Goal: Task Accomplishment & Management: Complete application form

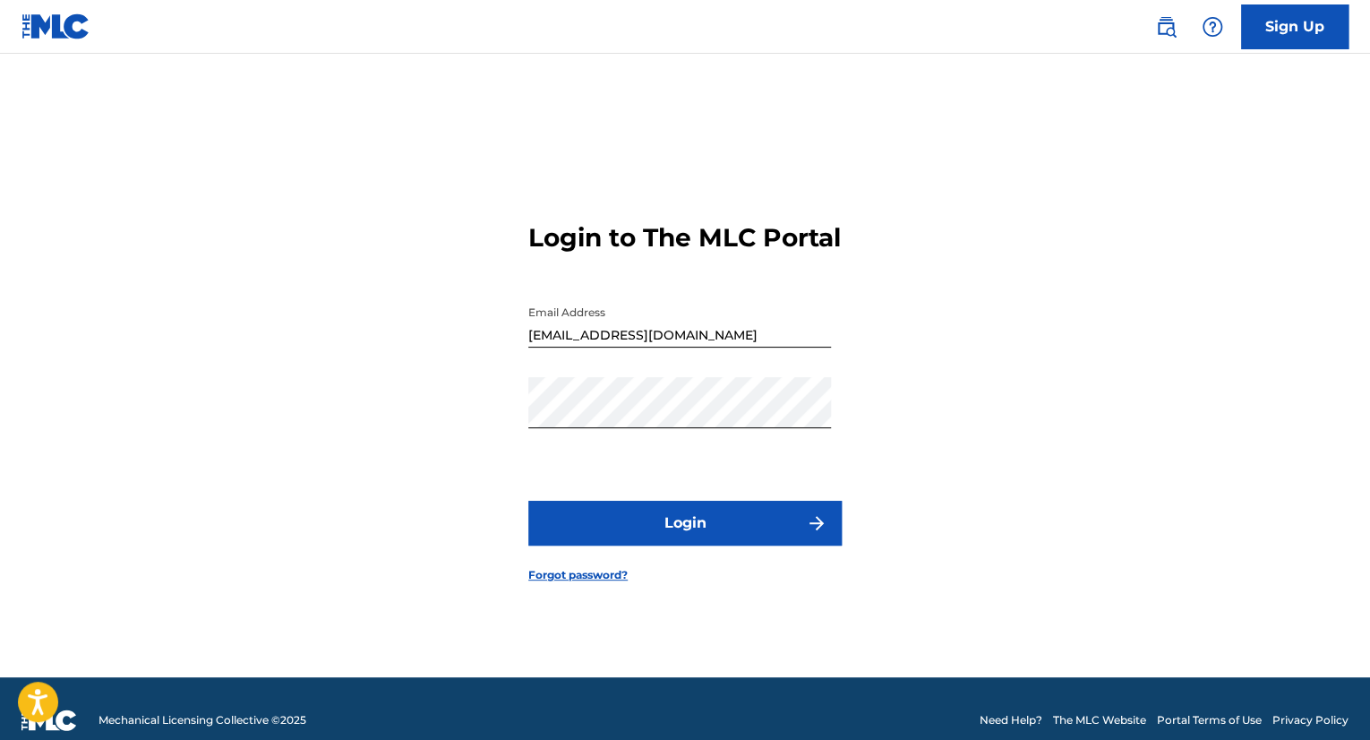
click at [648, 531] on button "Login" at bounding box center [684, 523] width 313 height 45
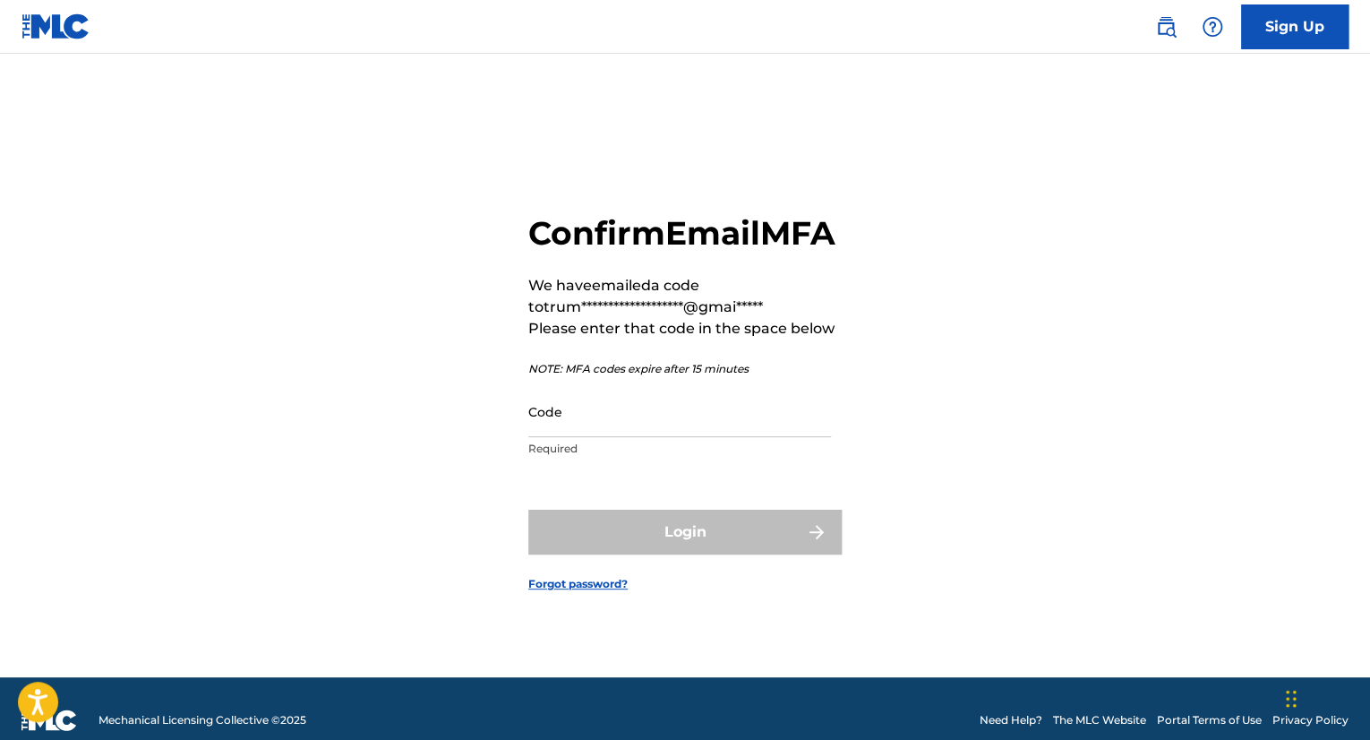
click at [623, 377] on p "NOTE: MFA codes expire after 15 minutes" at bounding box center [684, 369] width 313 height 16
click at [623, 420] on input "Code" at bounding box center [679, 411] width 303 height 51
paste input "213812"
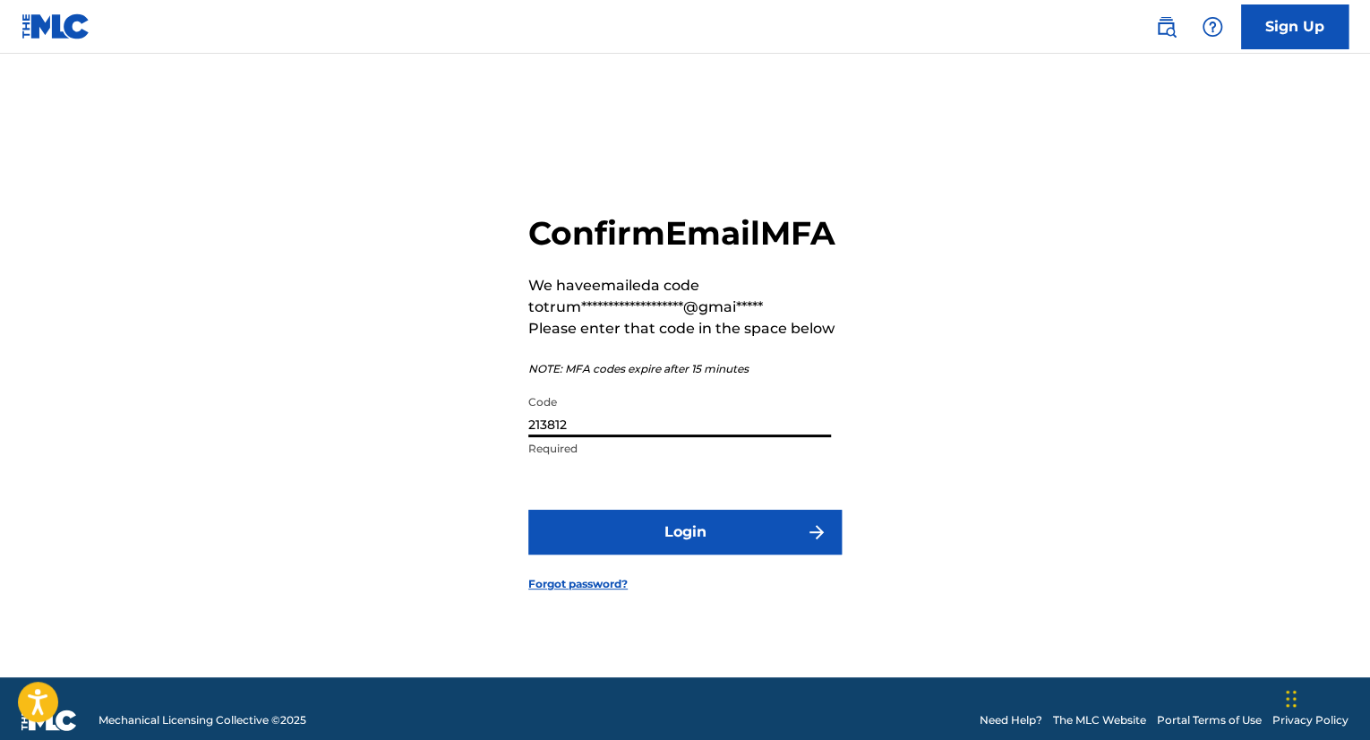
type input "213812"
click at [623, 535] on button "Login" at bounding box center [684, 532] width 313 height 45
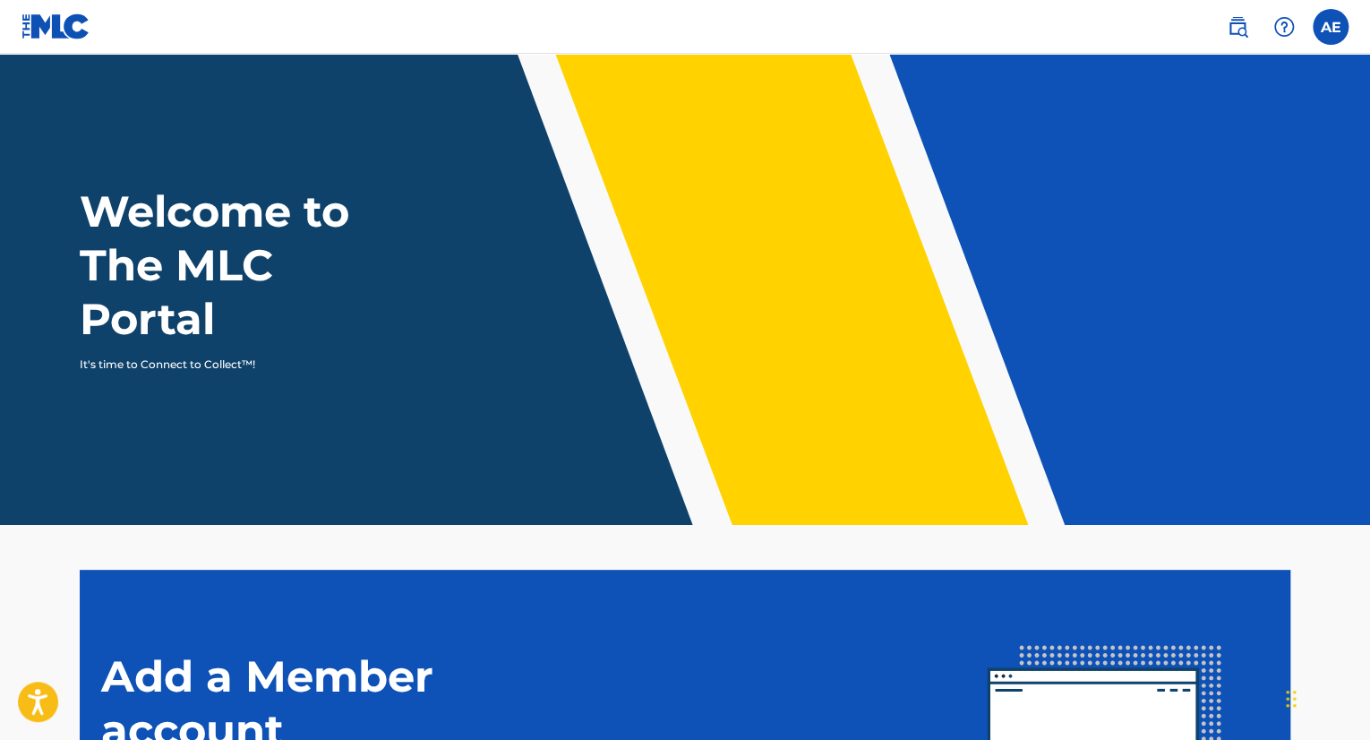
click at [1222, 186] on div "Welcome to The MLC Portal It's time to Connect to Collect™!" at bounding box center [685, 278] width 1254 height 188
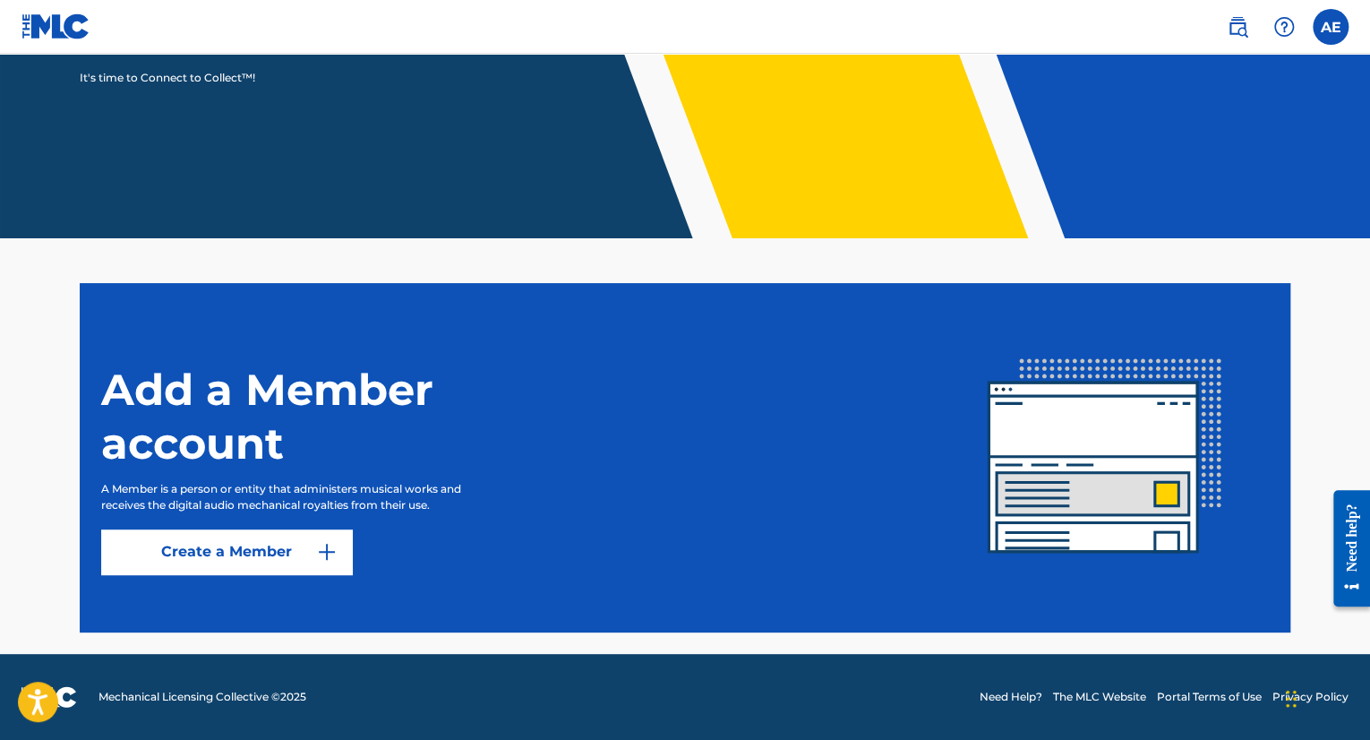
scroll to position [287, 0]
click at [205, 567] on link "Create a Member" at bounding box center [226, 551] width 251 height 45
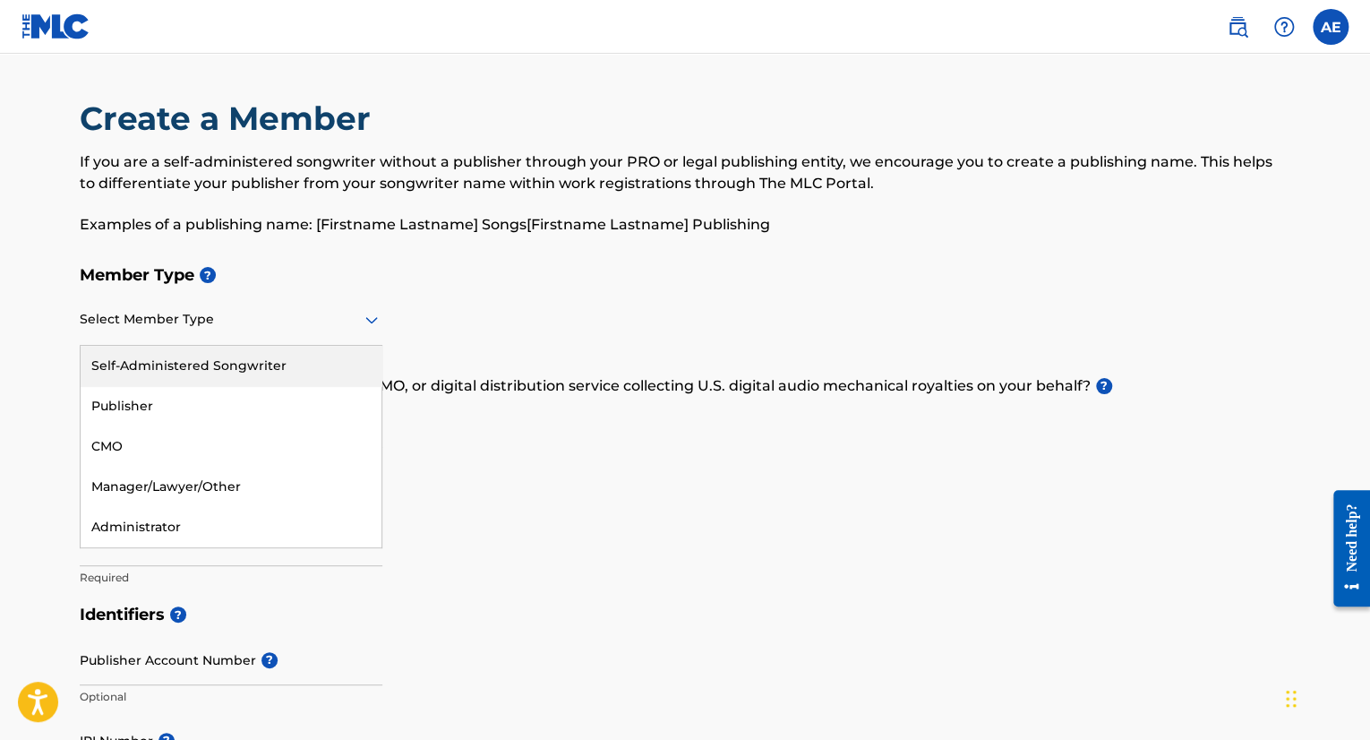
click at [200, 318] on div at bounding box center [231, 319] width 303 height 22
click at [236, 374] on div "Self-Administered Songwriter" at bounding box center [231, 366] width 301 height 40
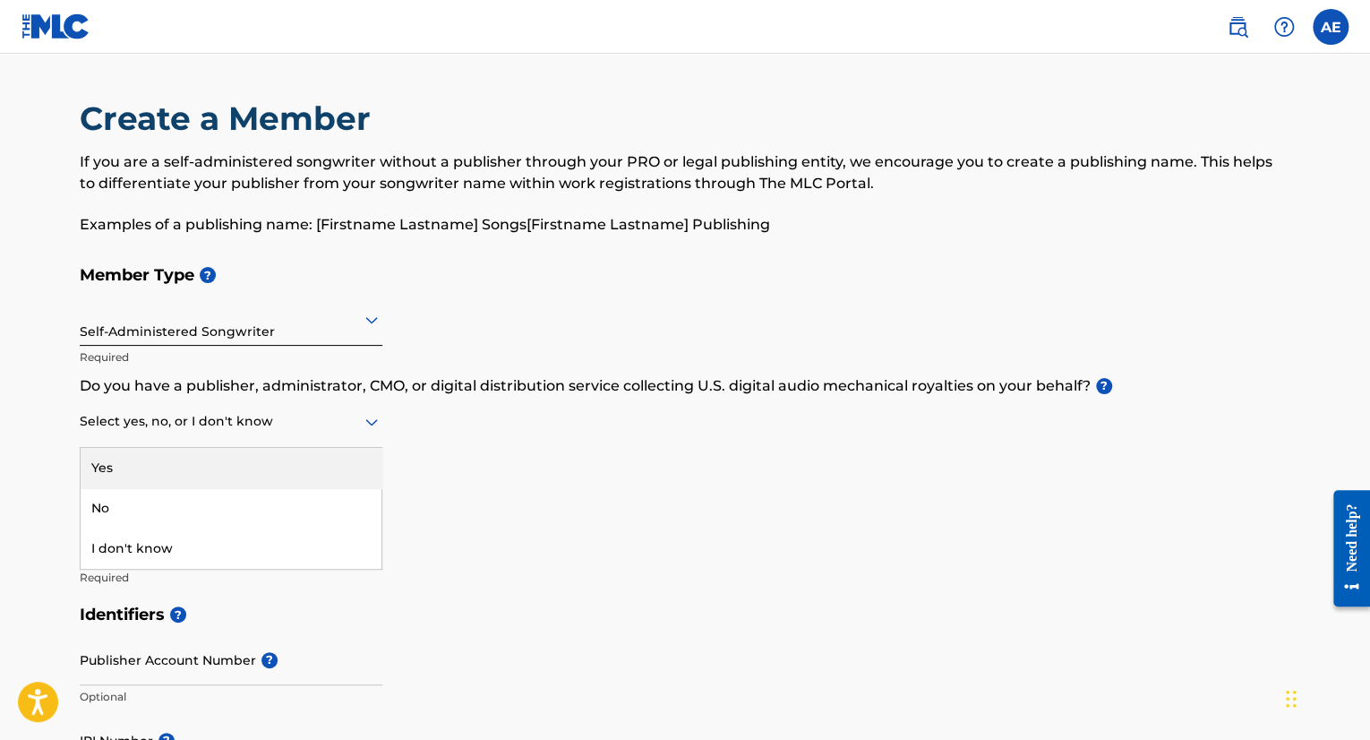
click at [253, 441] on div "Select yes, no, or I don't know" at bounding box center [231, 422] width 303 height 51
click at [244, 453] on div "Yes" at bounding box center [231, 468] width 301 height 40
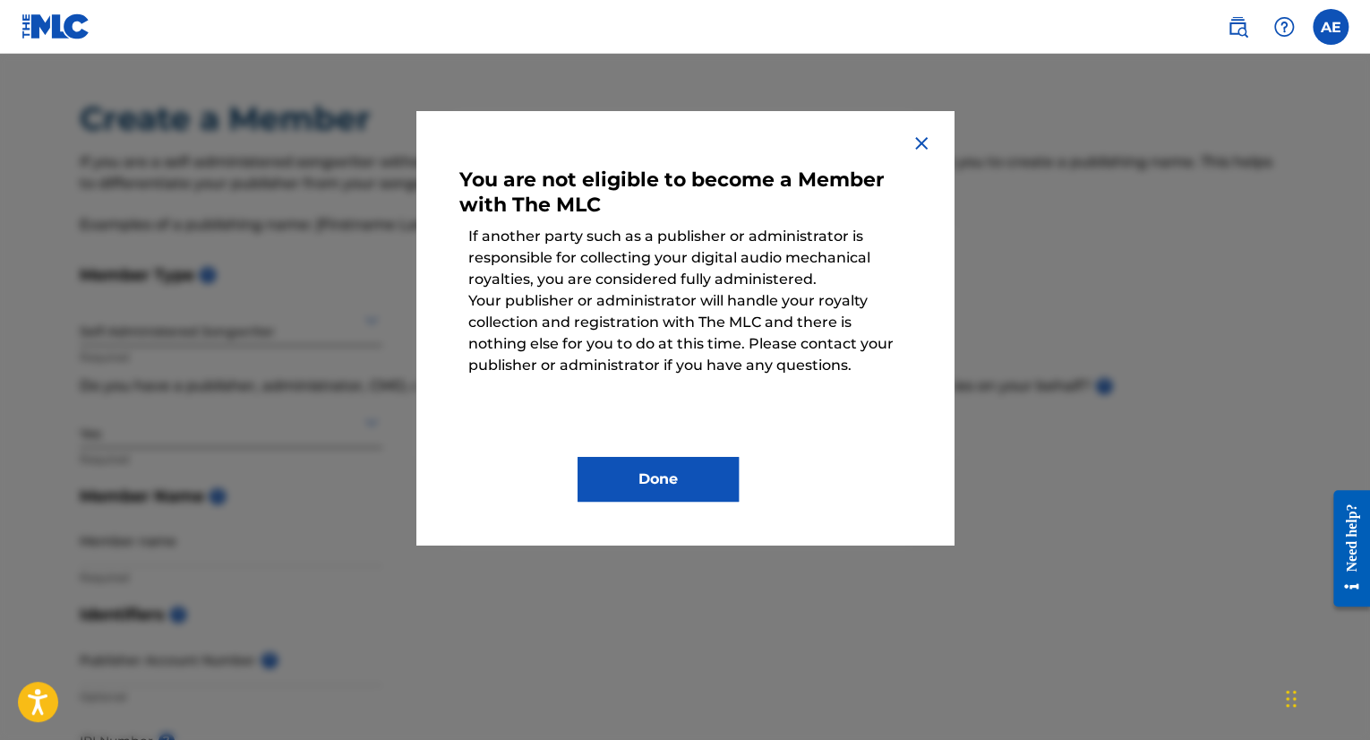
click at [912, 144] on img at bounding box center [921, 143] width 21 height 21
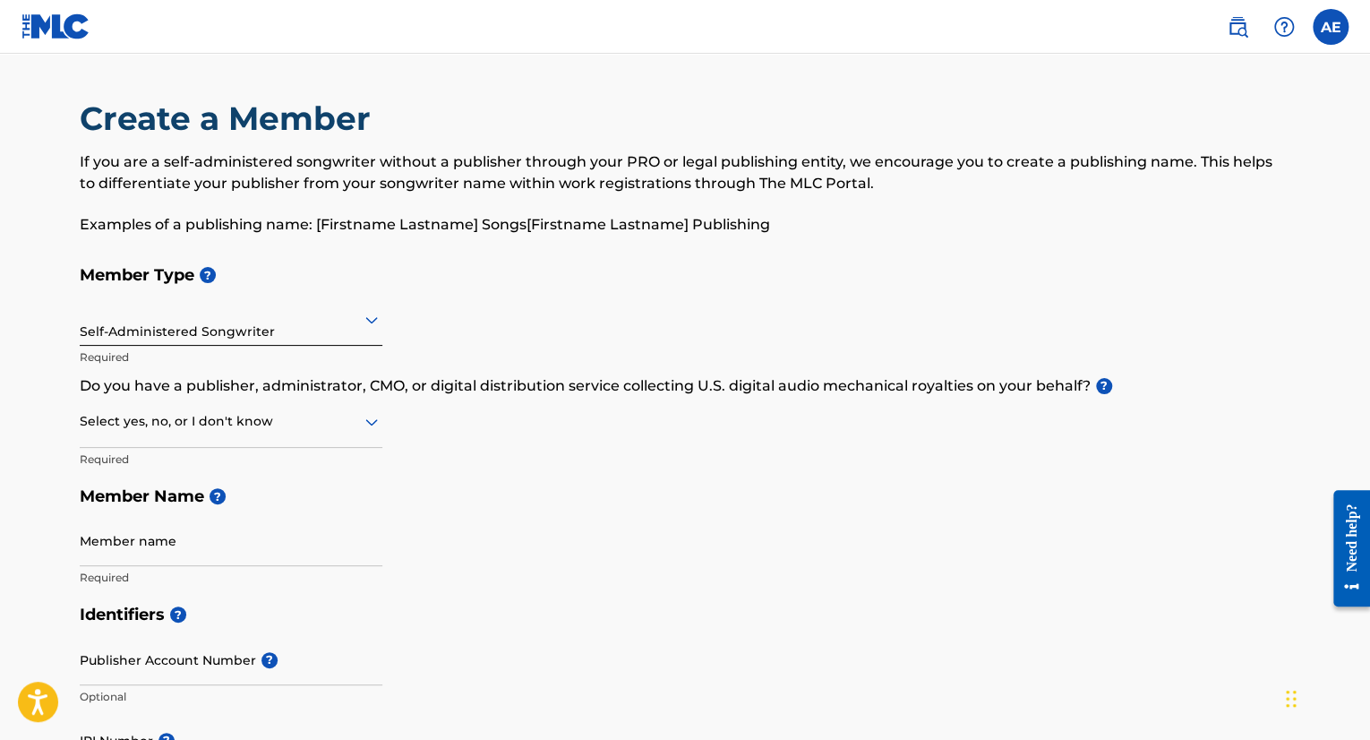
click at [246, 427] on div at bounding box center [231, 421] width 303 height 22
click at [251, 514] on div "No" at bounding box center [231, 508] width 301 height 40
click at [249, 553] on input "Member name" at bounding box center [231, 540] width 303 height 51
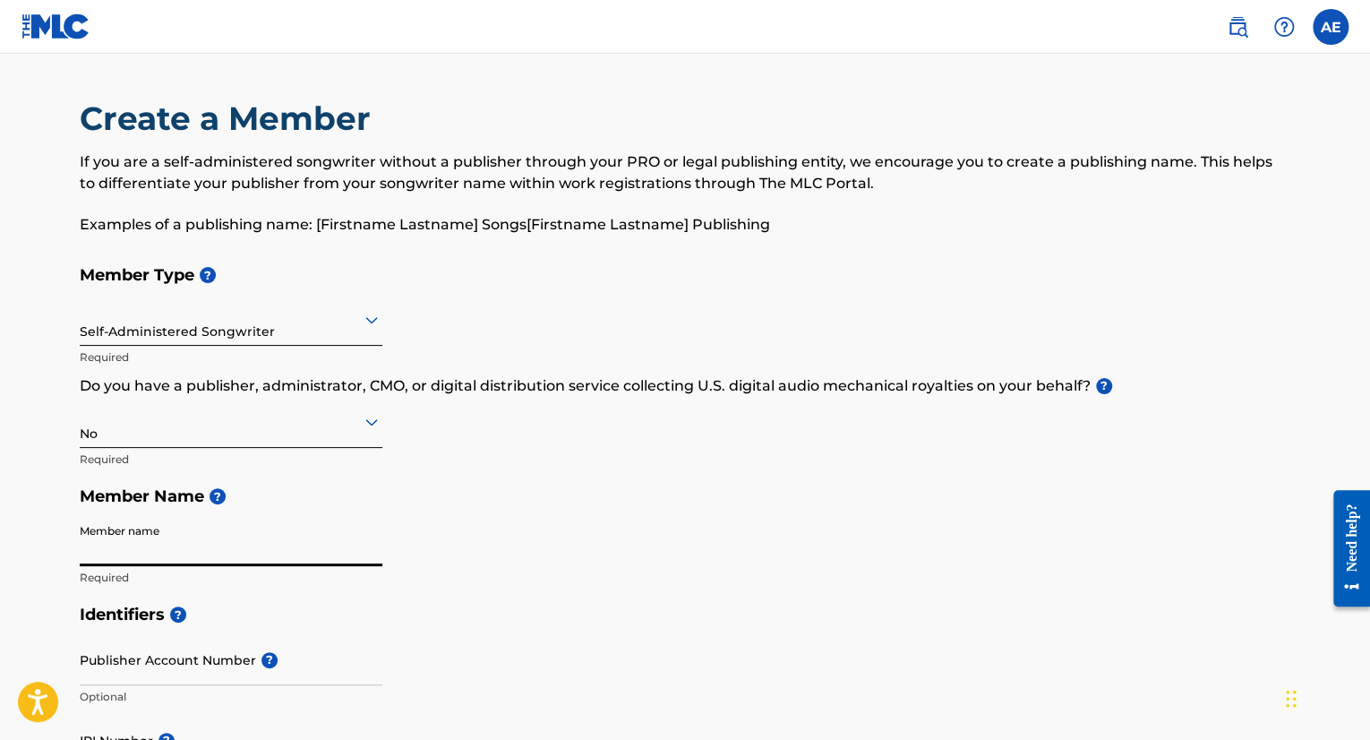
type input "A"
type input "[PERSON_NAME]"
click at [424, 549] on div "Member Type ? Self-Administered Songwriter Required Do you have a publisher, ad…" at bounding box center [685, 425] width 1211 height 339
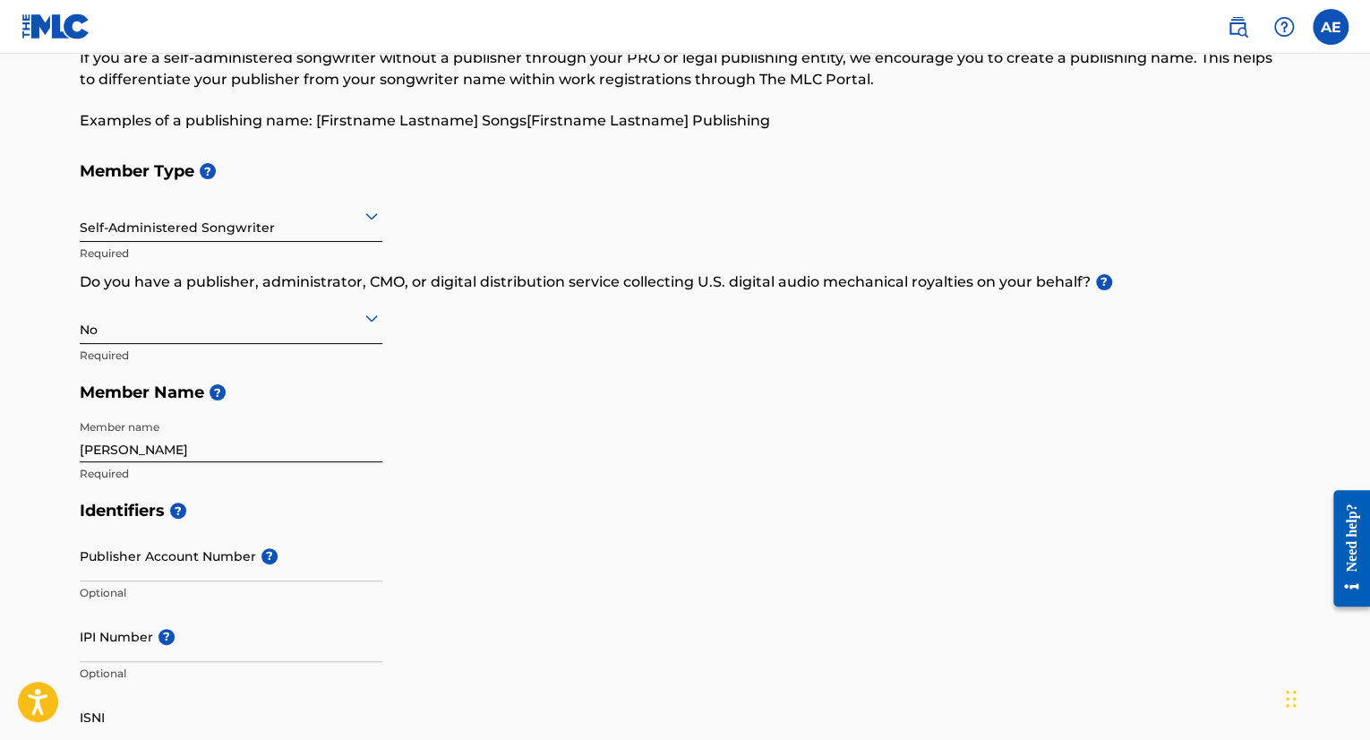
scroll to position [287, 0]
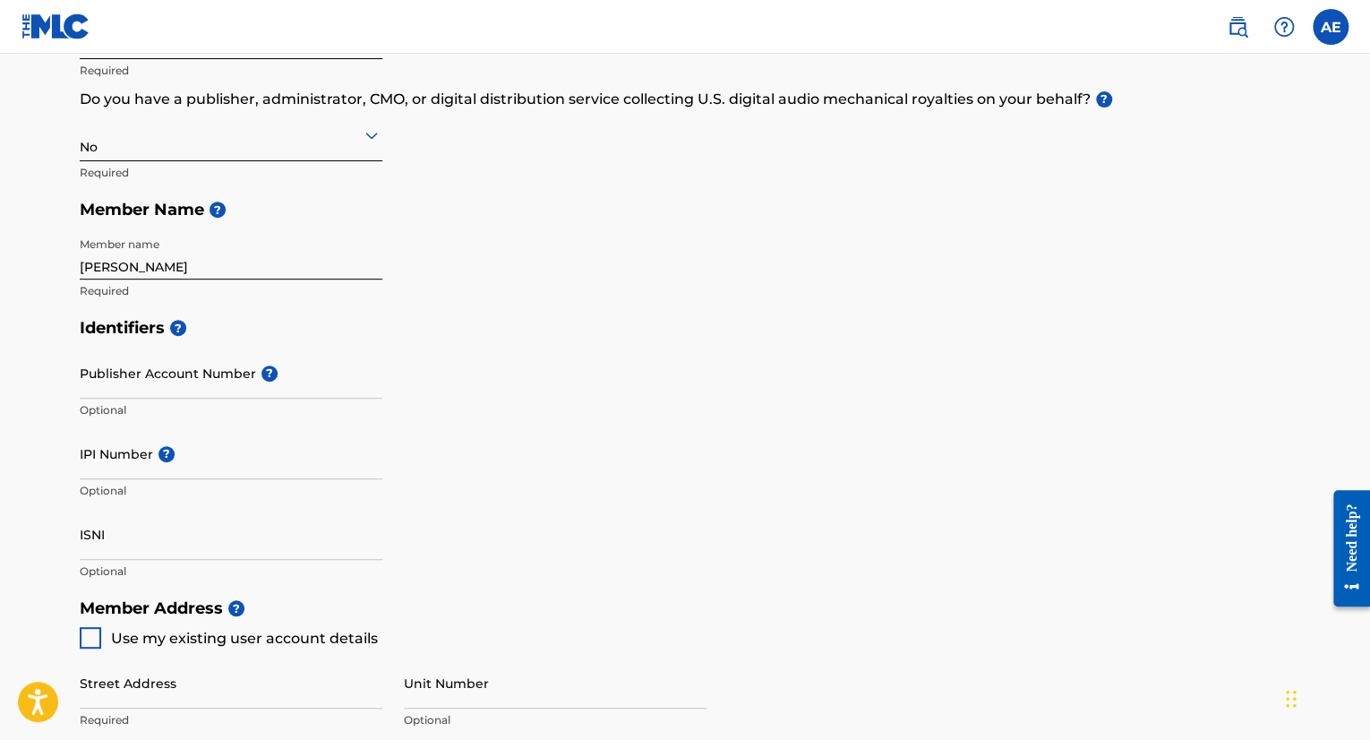
click at [194, 359] on input "Publisher Account Number ?" at bounding box center [231, 372] width 303 height 51
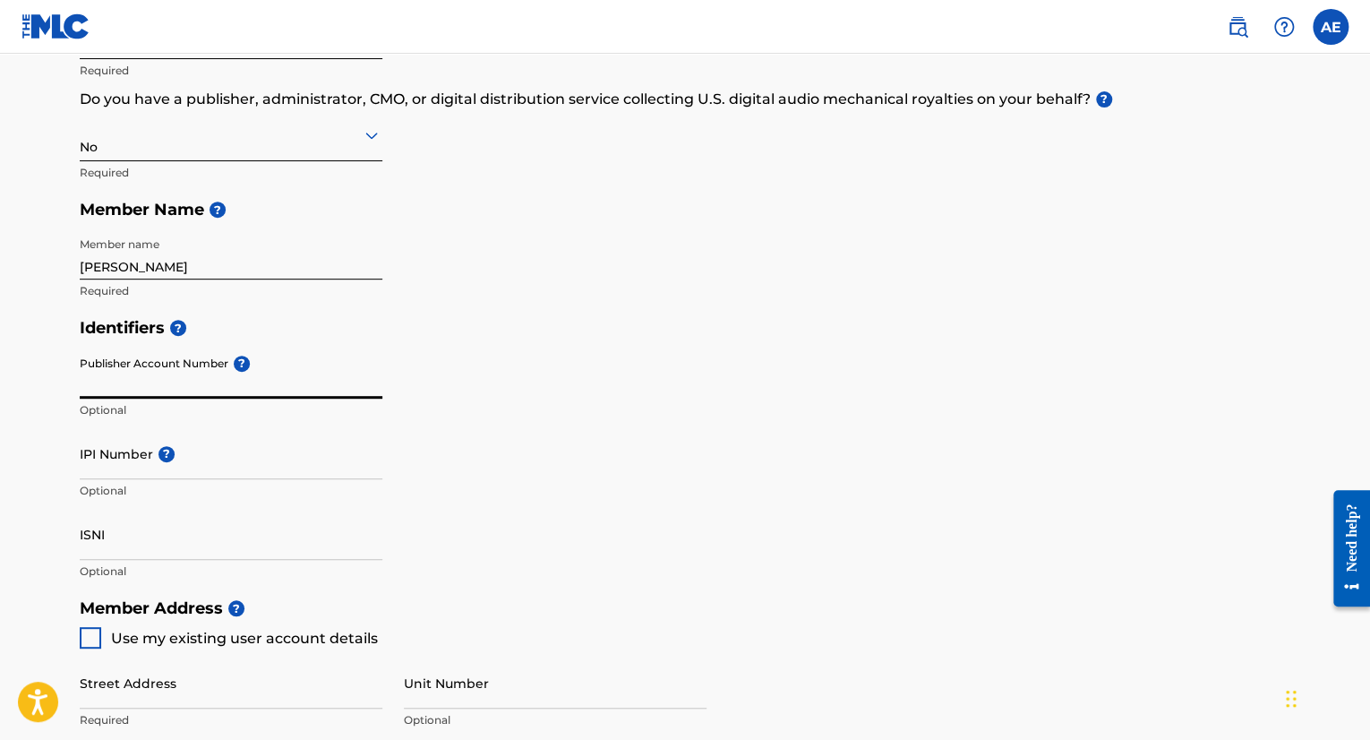
click at [215, 467] on input "IPI Number ?" at bounding box center [231, 453] width 303 height 51
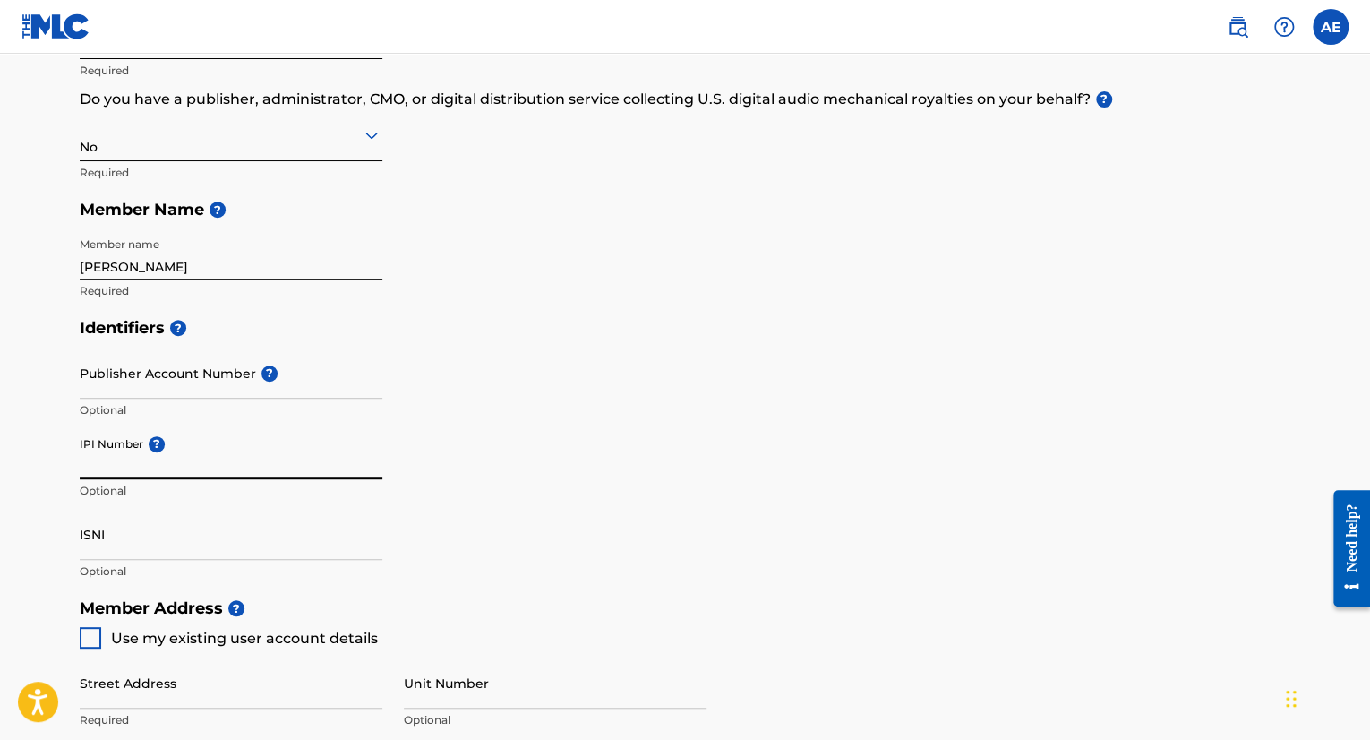
paste input "1238683233"
type input "1238683233"
click at [578, 524] on div "Identifiers ? Publisher Account Number ? Optional IPI Number ? 1238683233 Optio…" at bounding box center [685, 449] width 1211 height 280
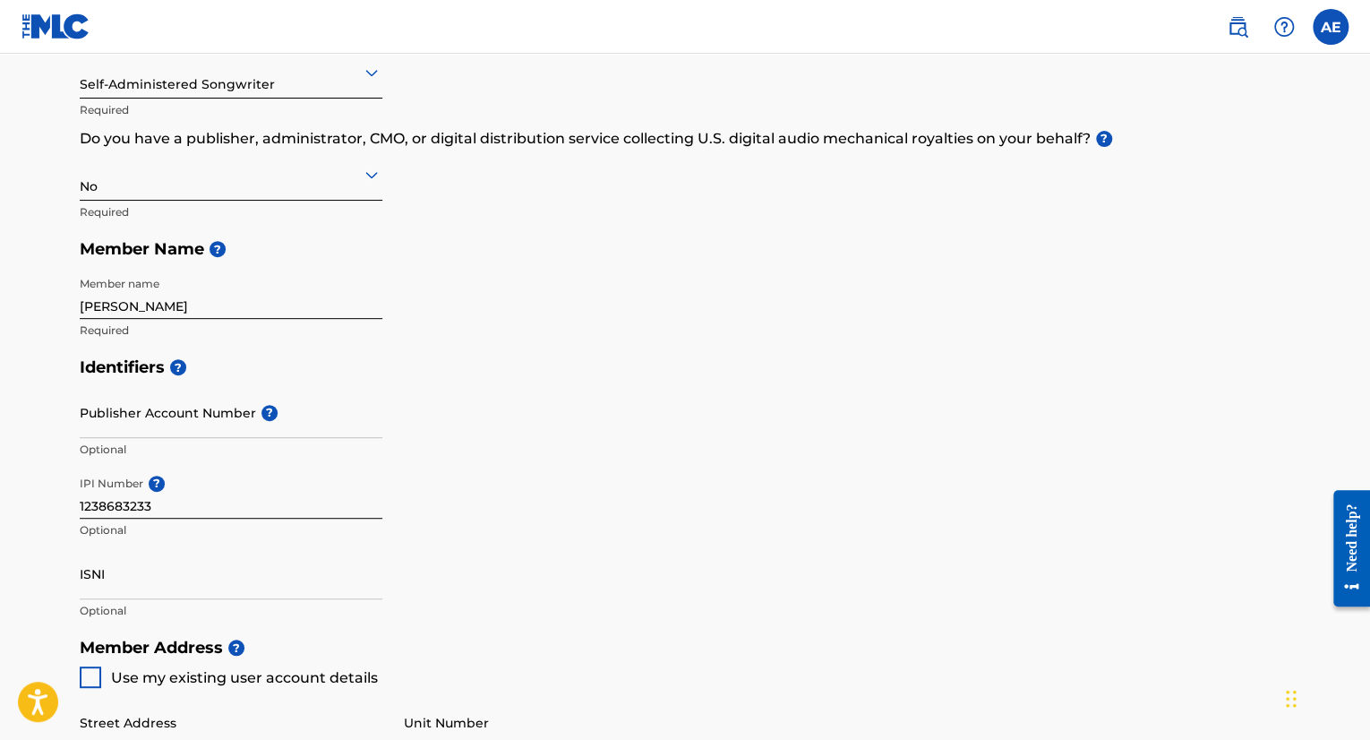
scroll to position [107, 0]
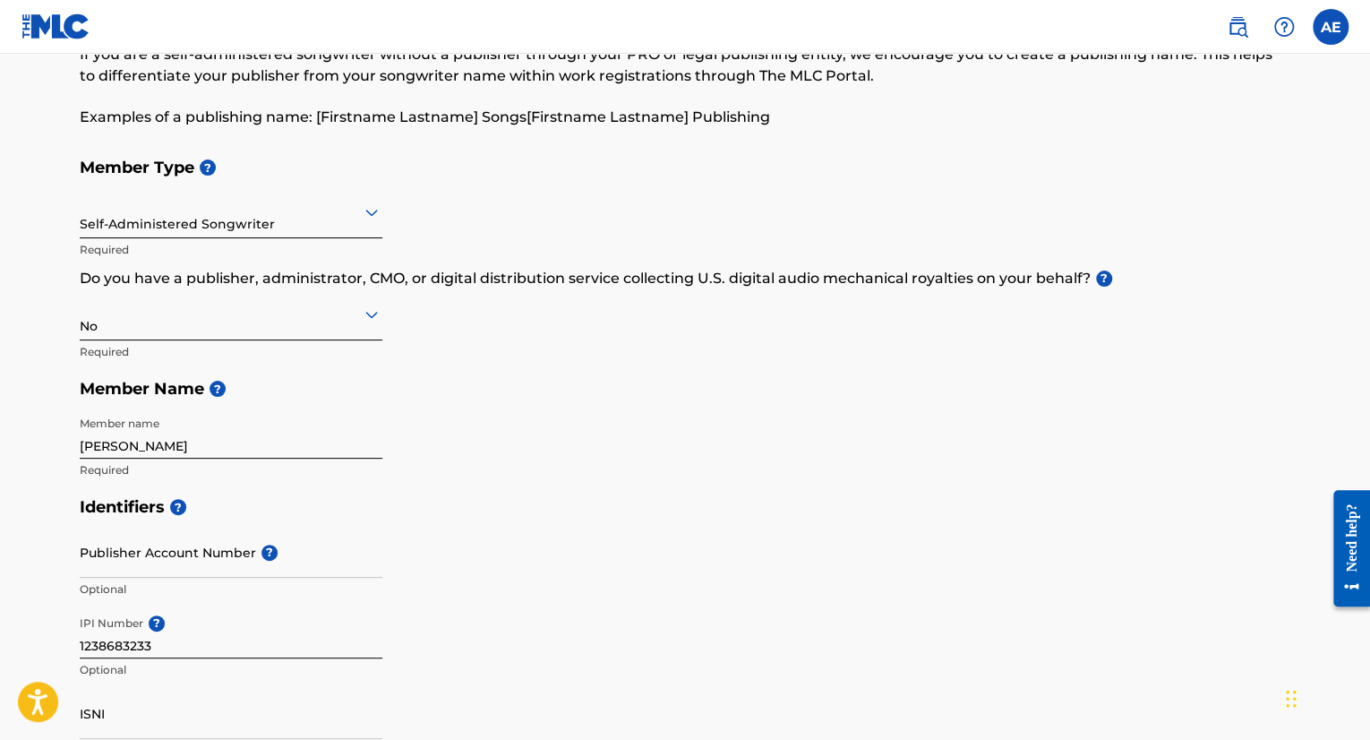
click at [171, 214] on div at bounding box center [231, 212] width 303 height 22
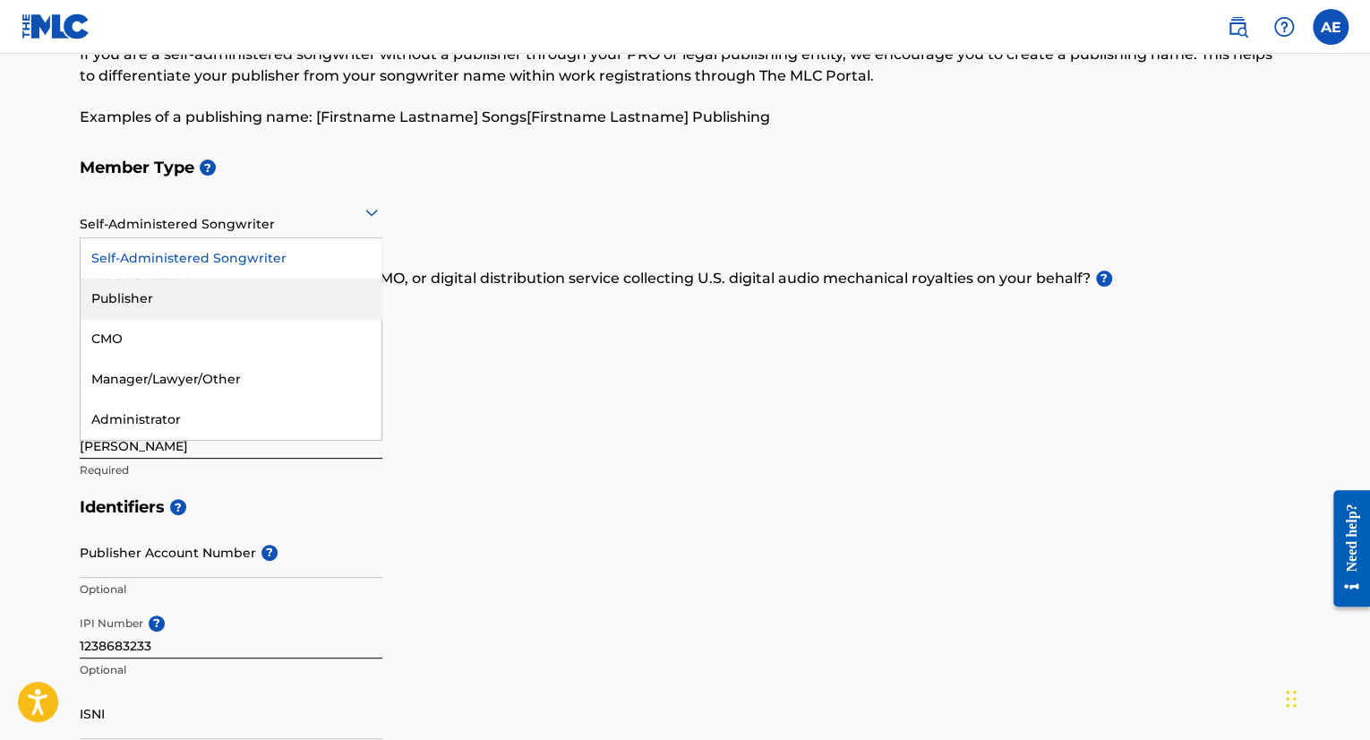
click at [210, 306] on div "Publisher" at bounding box center [231, 298] width 301 height 40
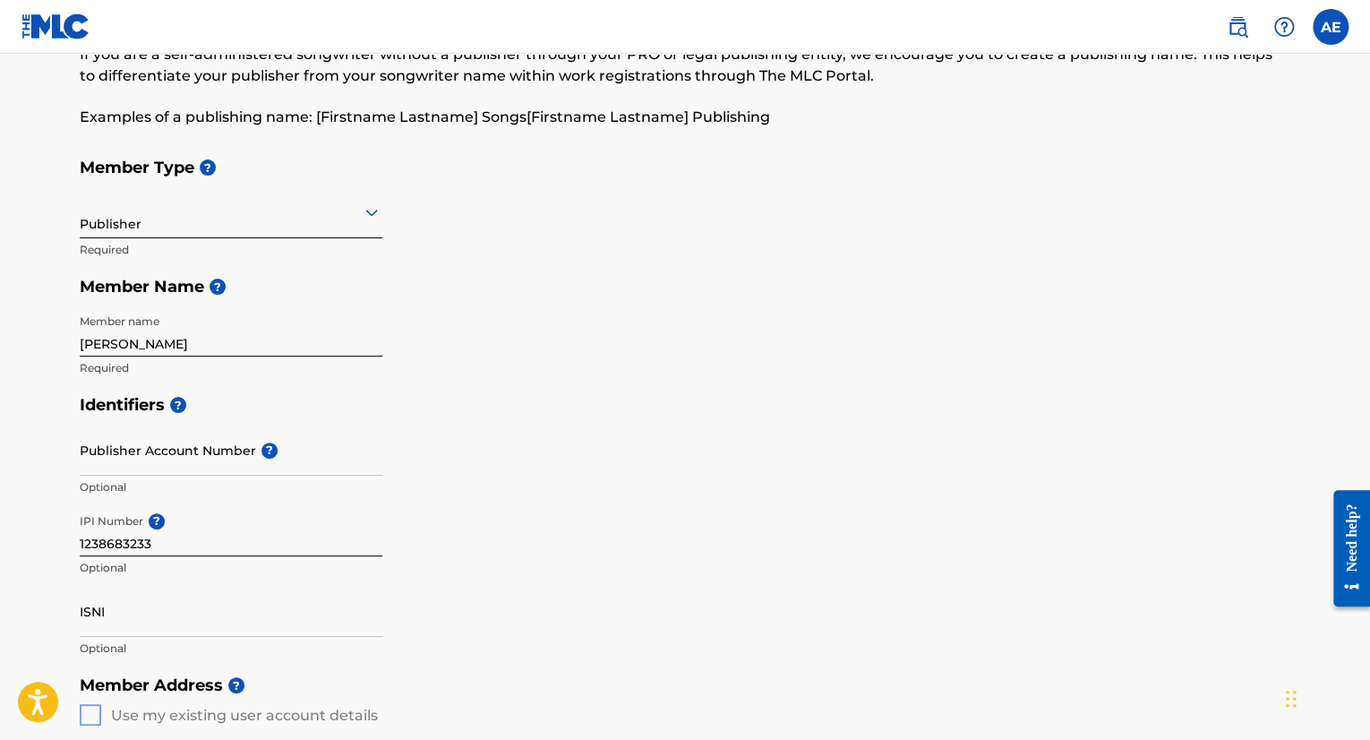
click at [516, 381] on div "Member Type ? Publisher Required Member Name ? Member name [PERSON_NAME] Requir…" at bounding box center [685, 267] width 1211 height 237
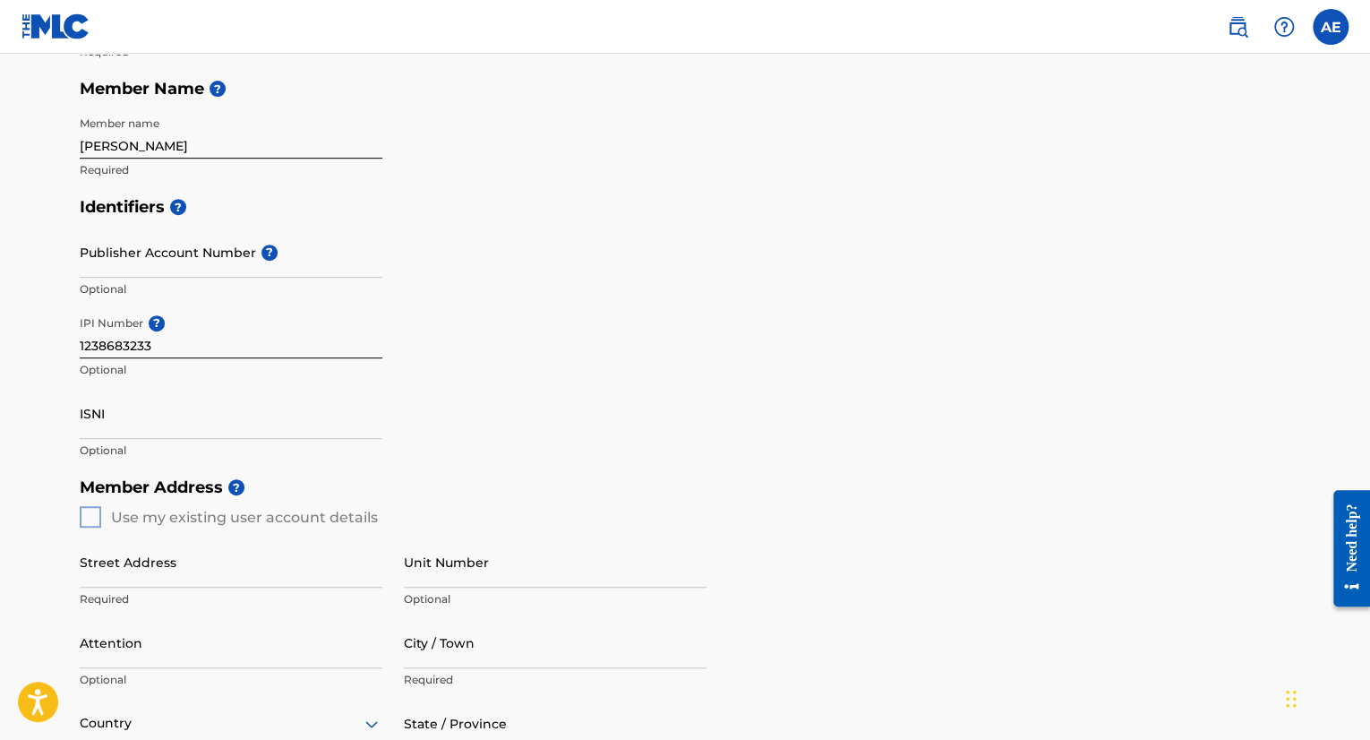
scroll to position [322, 0]
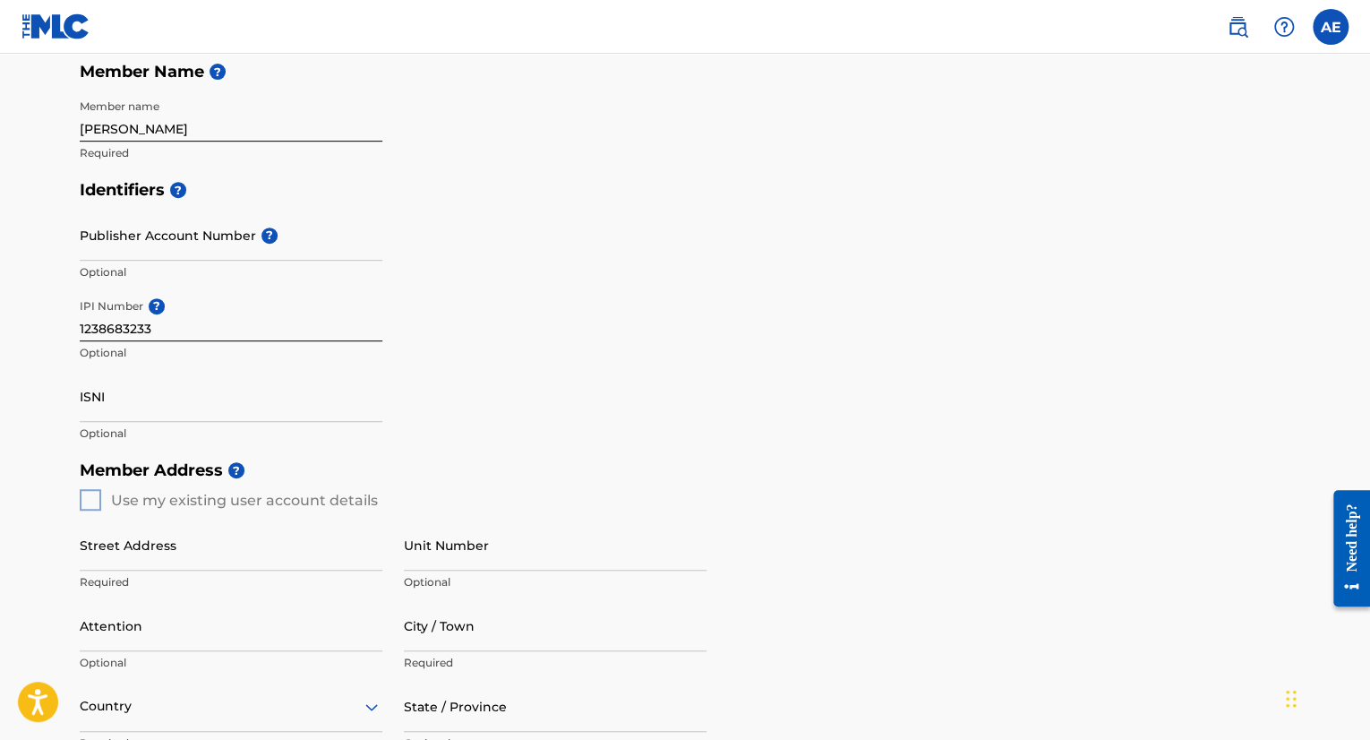
click at [115, 338] on input "1238683233" at bounding box center [231, 315] width 303 height 51
paste input "1238683233"
click at [163, 352] on p "Optional" at bounding box center [231, 353] width 303 height 16
click at [136, 318] on input "1238683233" at bounding box center [231, 315] width 303 height 51
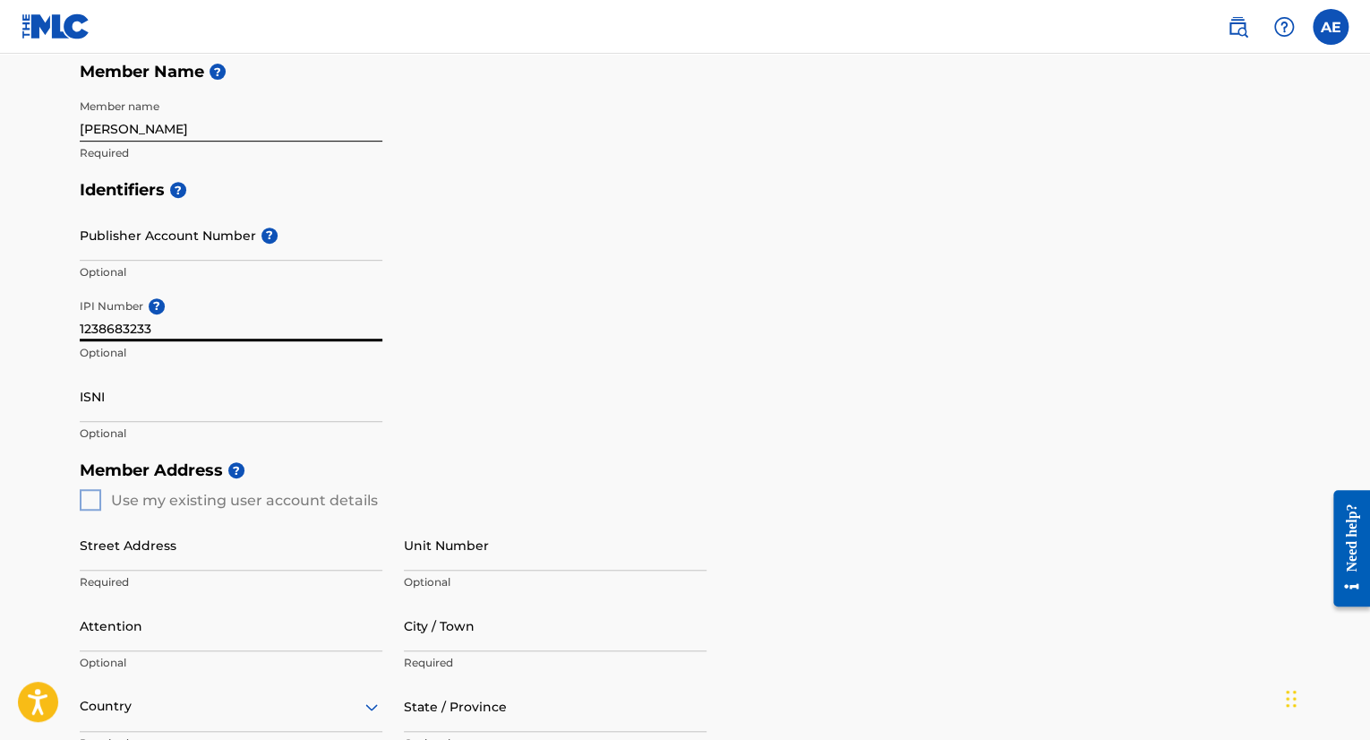
click at [136, 318] on input "1238683233" at bounding box center [231, 315] width 303 height 51
paste input "135"
type input "1238683135"
click at [210, 503] on div "Member Address ? Use my existing user account details Street Address Required U…" at bounding box center [685, 655] width 1211 height 409
click at [95, 502] on div "Member Address ? Use my existing user account details Street Address Required U…" at bounding box center [685, 655] width 1211 height 409
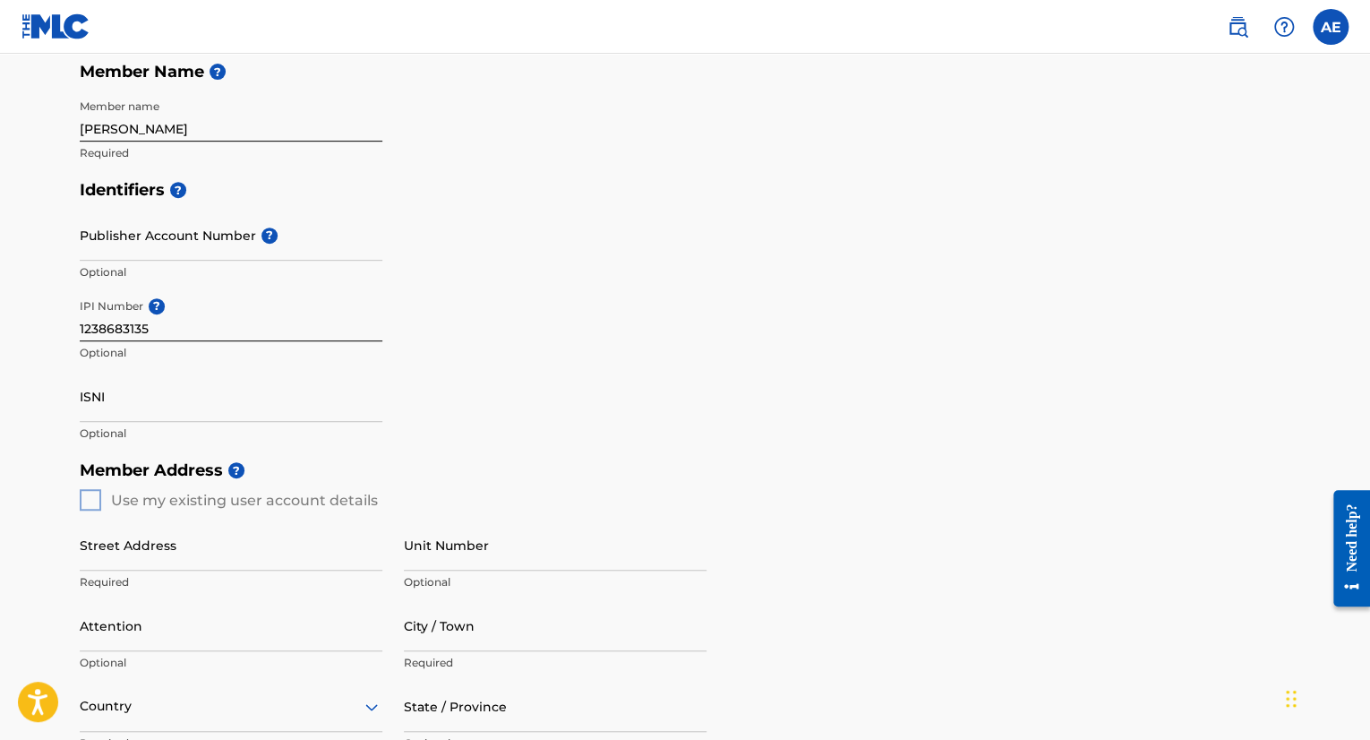
click at [66, 492] on div "Create a Member If you are a self-administered songwriter without a publisher t…" at bounding box center [685, 439] width 1254 height 1327
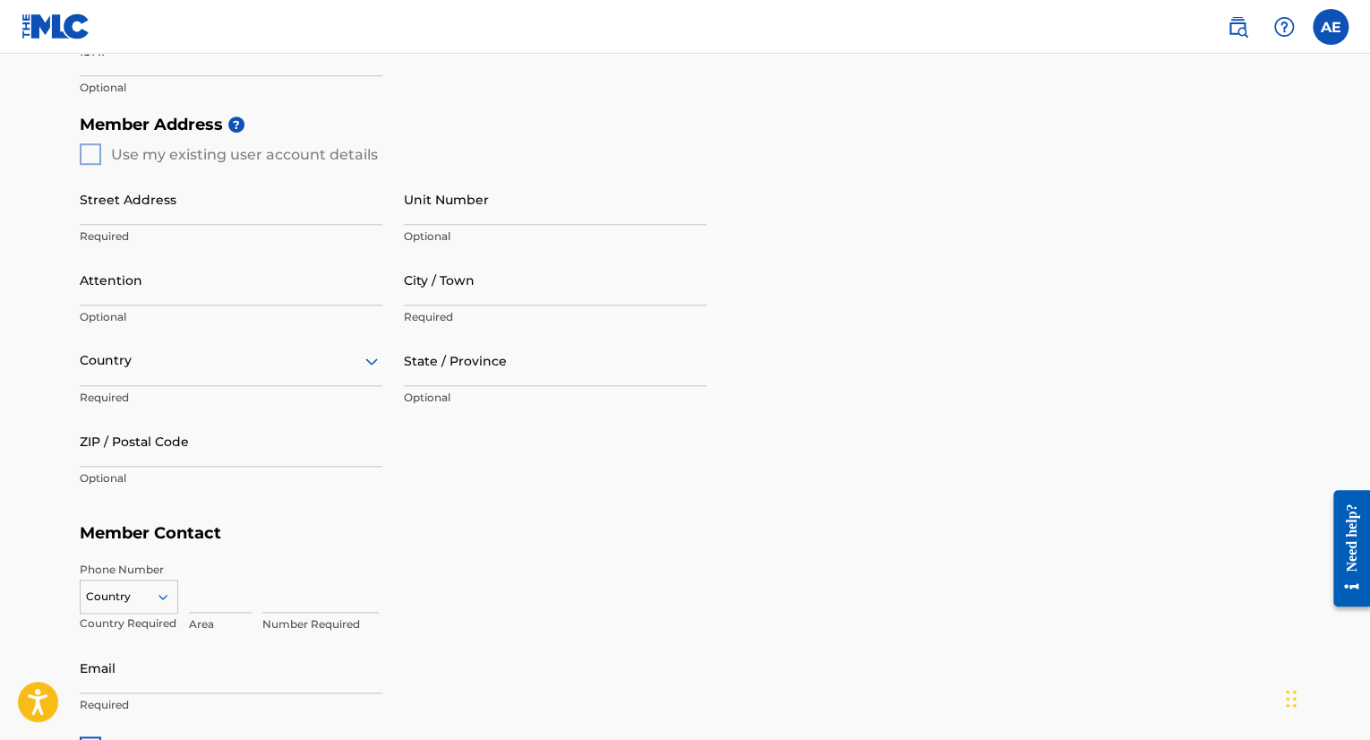
scroll to position [681, 0]
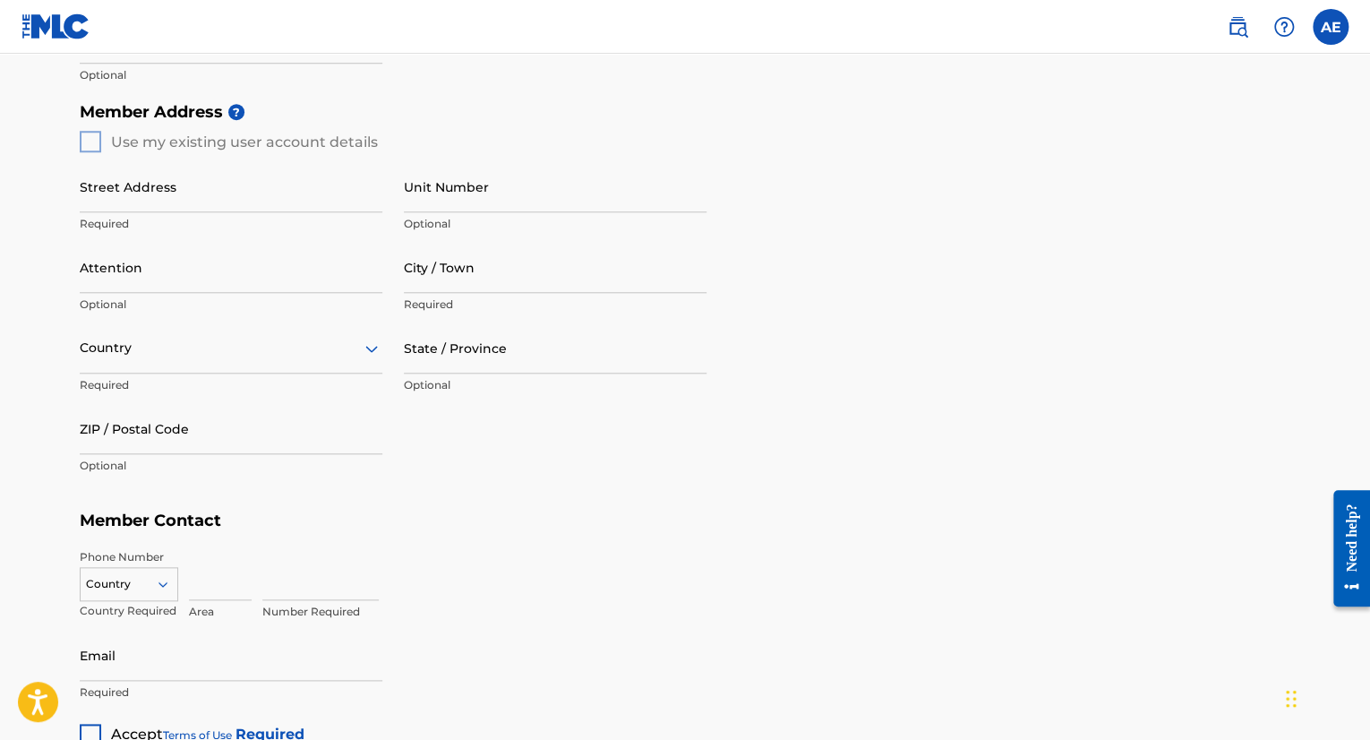
click at [213, 193] on input "Street Address" at bounding box center [231, 186] width 303 height 51
type input "3"
type input "[STREET_ADDRESS][PERSON_NAME]"
click at [446, 270] on input "City / Town" at bounding box center [555, 267] width 303 height 51
type input "[PERSON_NAME]"
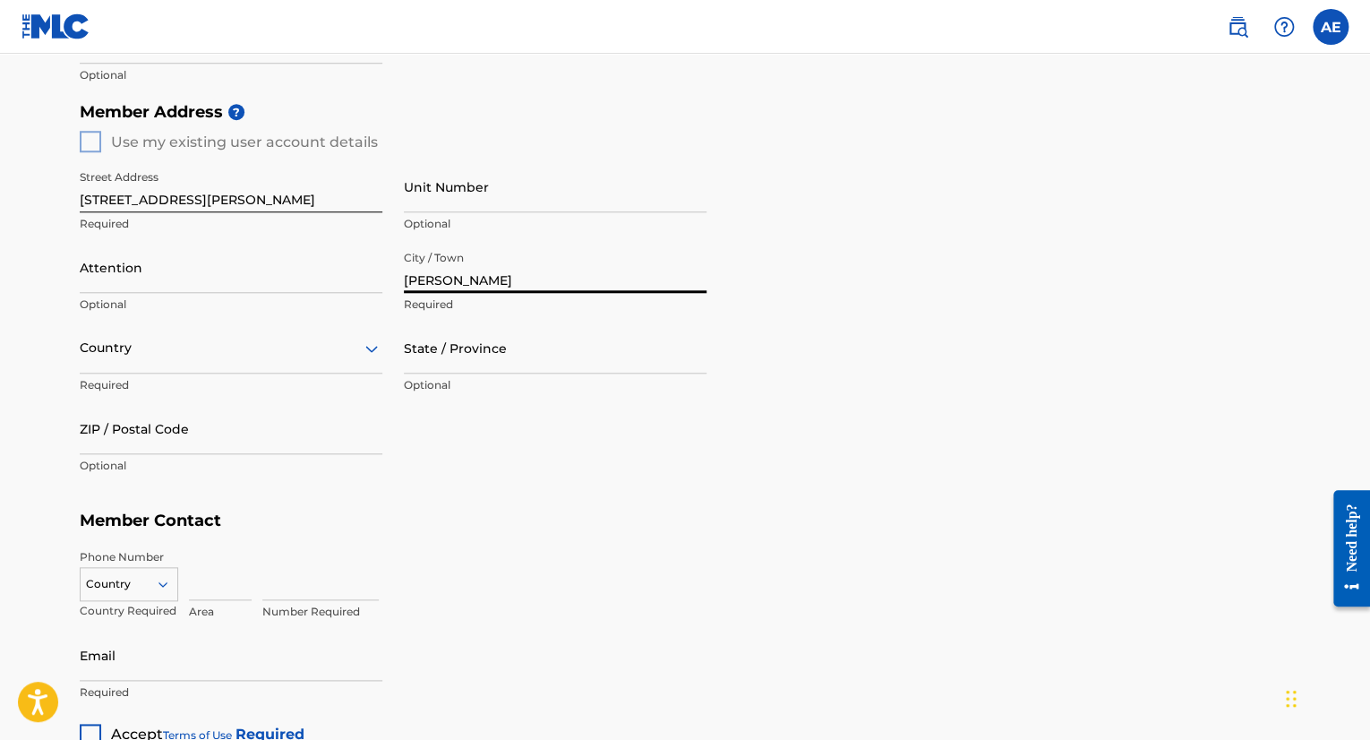
click at [350, 354] on div at bounding box center [231, 348] width 303 height 22
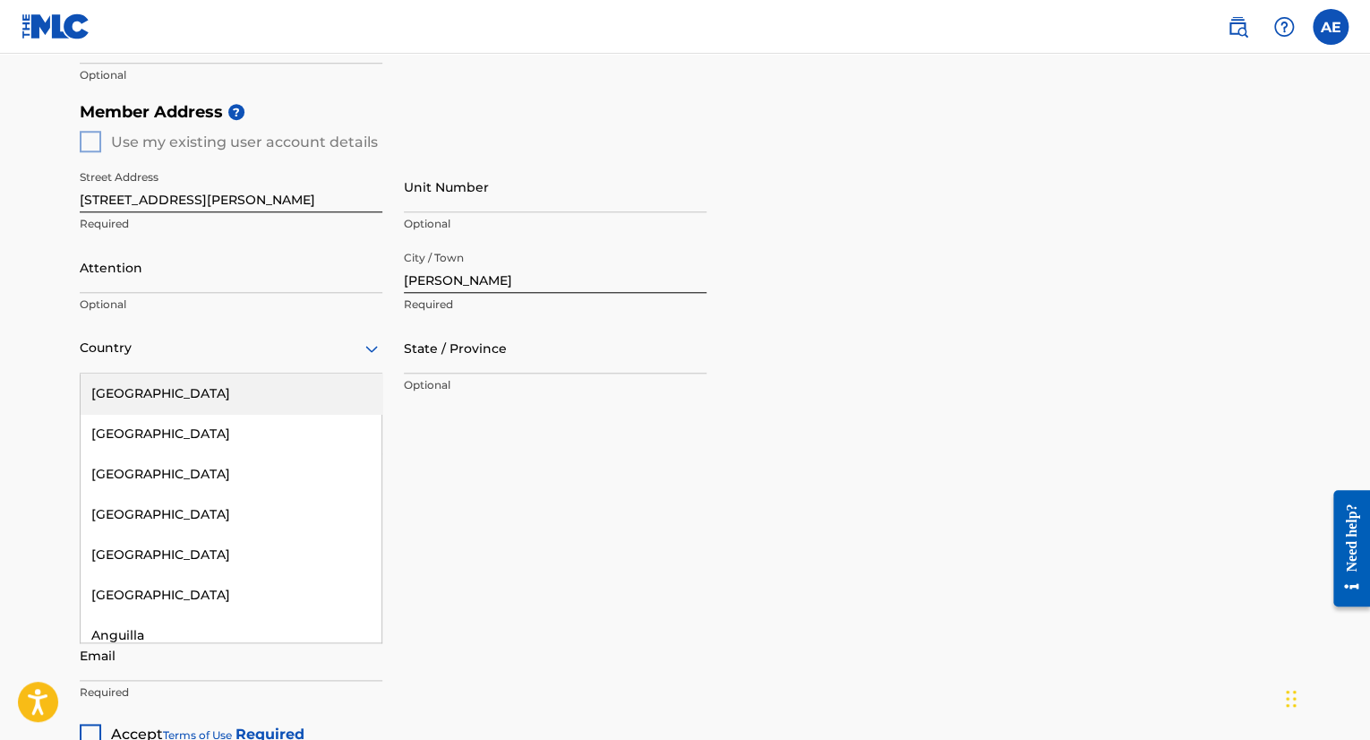
click at [201, 404] on div "[GEOGRAPHIC_DATA]" at bounding box center [231, 393] width 301 height 40
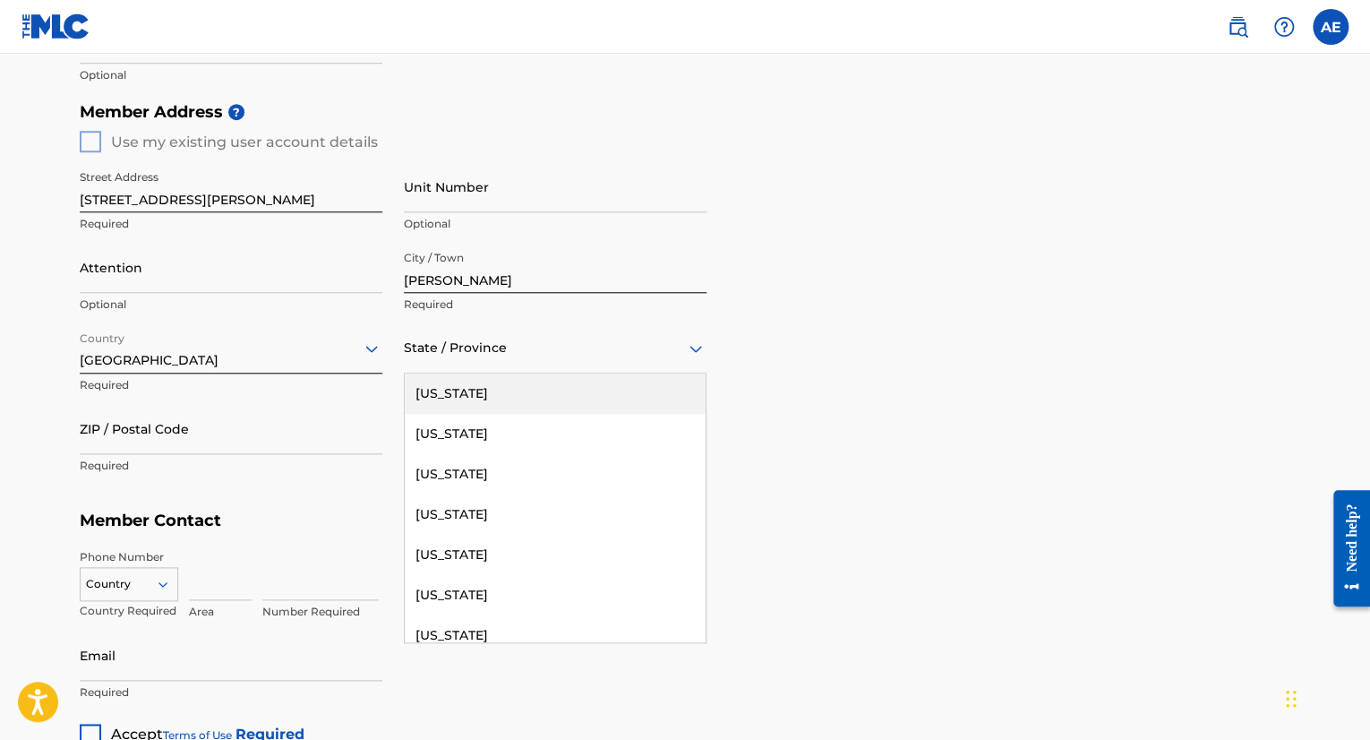
click at [480, 329] on div "State / Province" at bounding box center [555, 347] width 303 height 51
click at [450, 395] on div "[US_STATE]" at bounding box center [555, 393] width 301 height 40
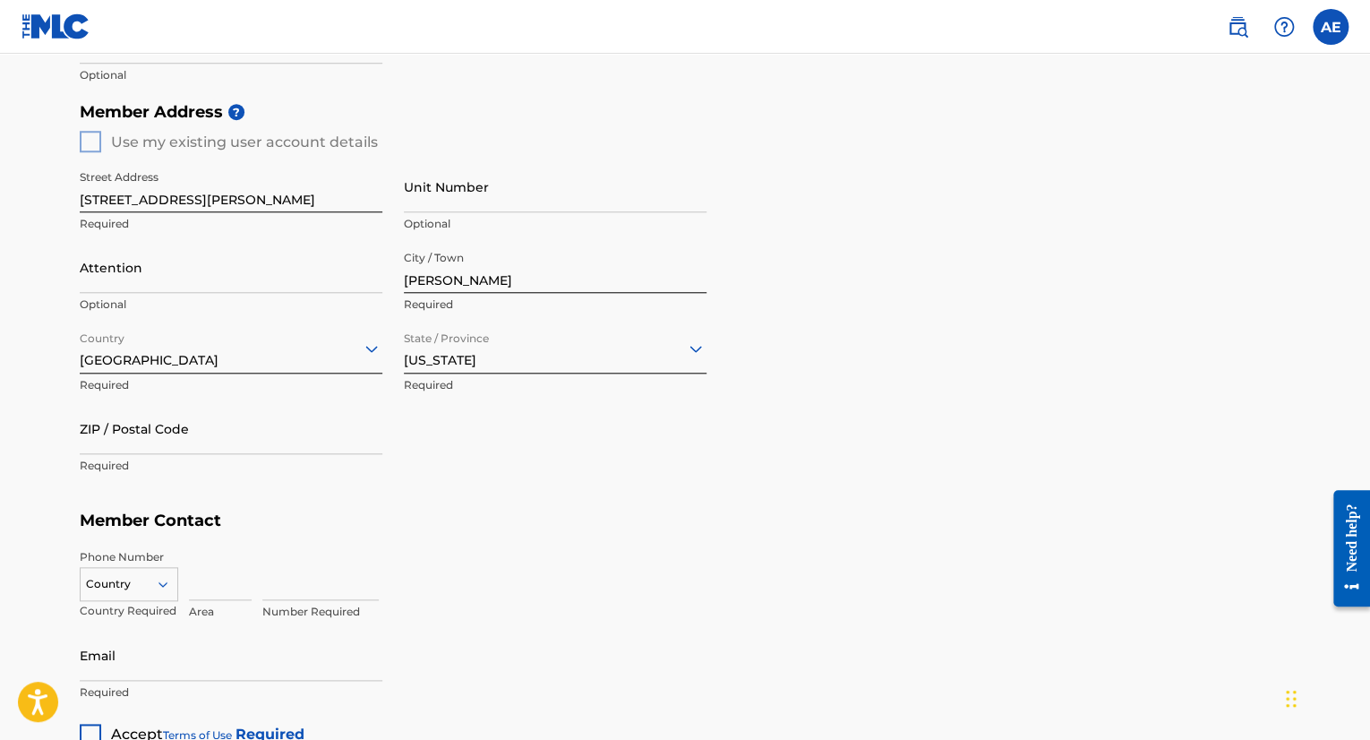
click at [321, 431] on input "ZIP / Postal Code" at bounding box center [231, 428] width 303 height 51
type input "36116"
click at [151, 585] on div "Country" at bounding box center [129, 580] width 99 height 27
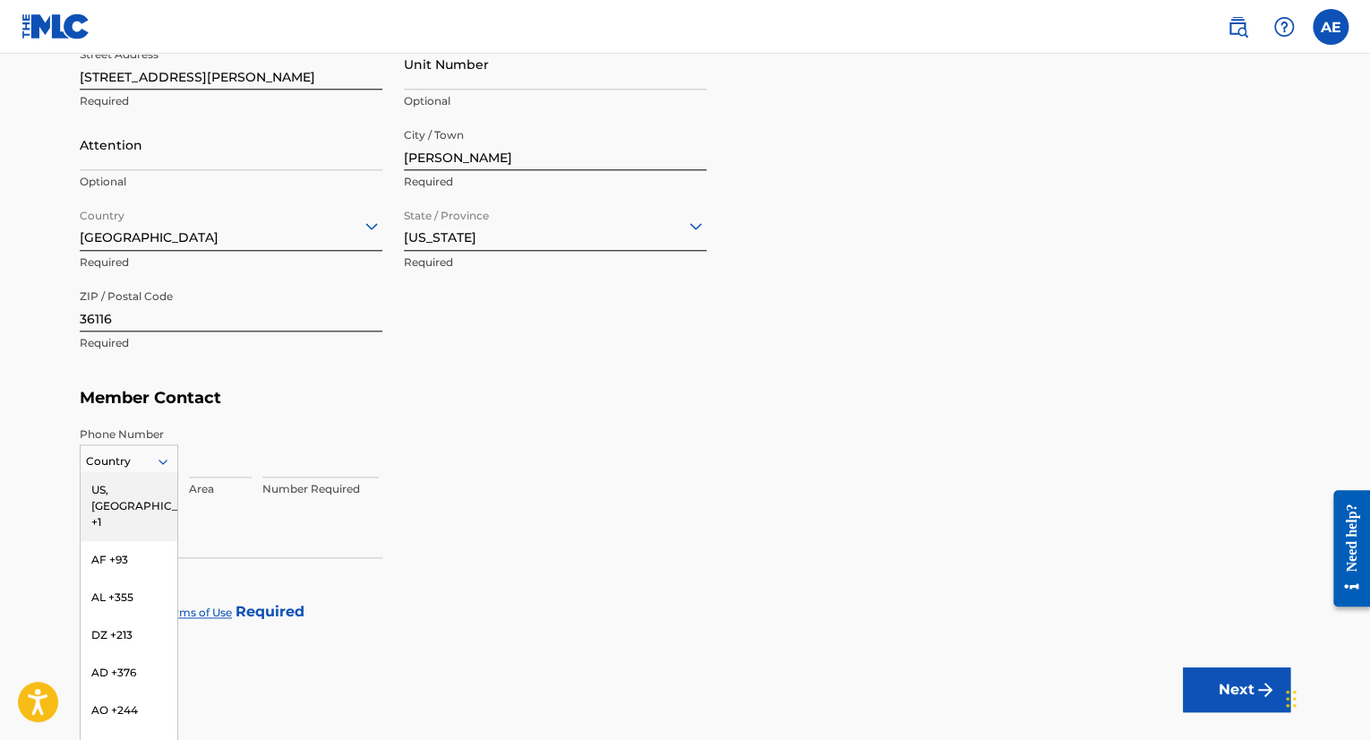
click at [125, 494] on div "US, [GEOGRAPHIC_DATA] +1" at bounding box center [129, 506] width 97 height 70
click at [203, 459] on input at bounding box center [220, 451] width 63 height 51
type input "334"
type input "2019904"
click at [135, 549] on input "Email" at bounding box center [231, 532] width 303 height 51
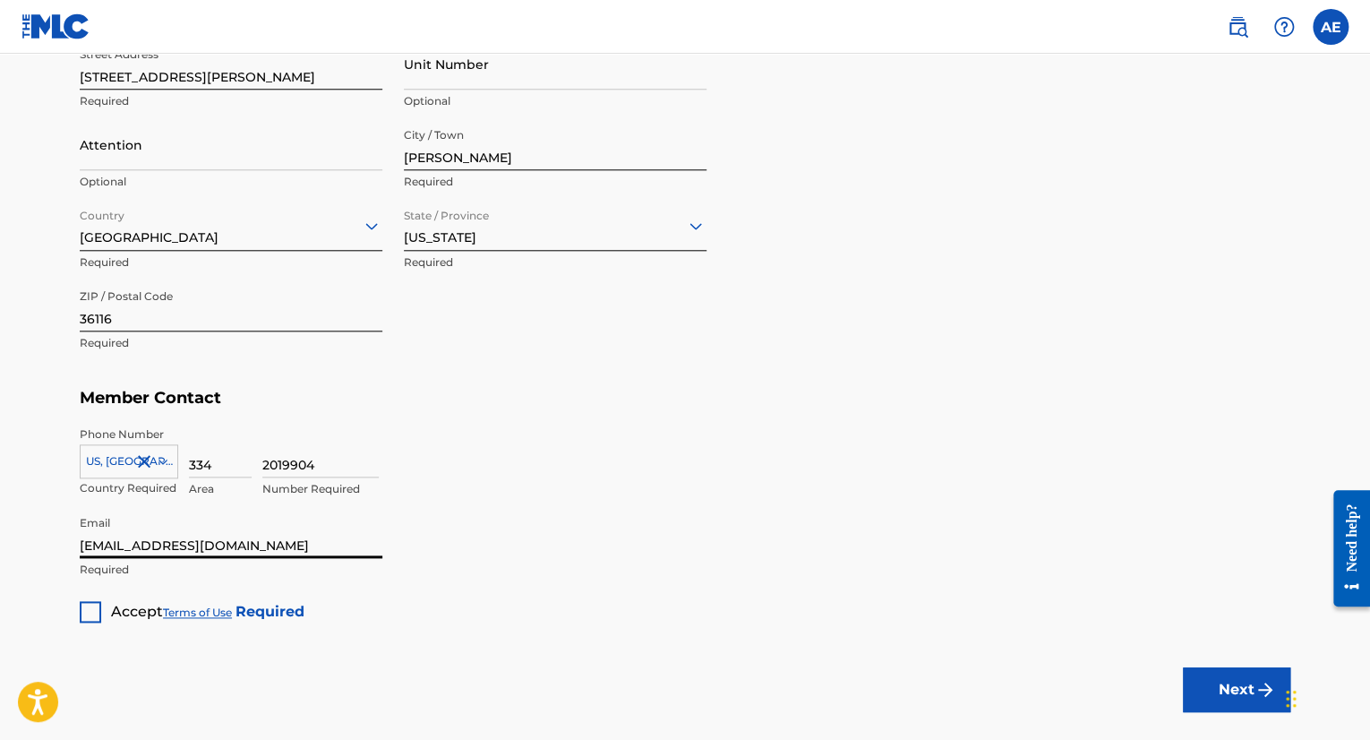
type input "[EMAIL_ADDRESS][DOMAIN_NAME]"
click at [93, 624] on main "Create a Member If you are a self-administered songwriter without a publisher t…" at bounding box center [685, 3] width 1370 height 1506
click at [90, 608] on div at bounding box center [90, 611] width 21 height 21
click at [1229, 679] on button "Next" at bounding box center [1236, 689] width 107 height 45
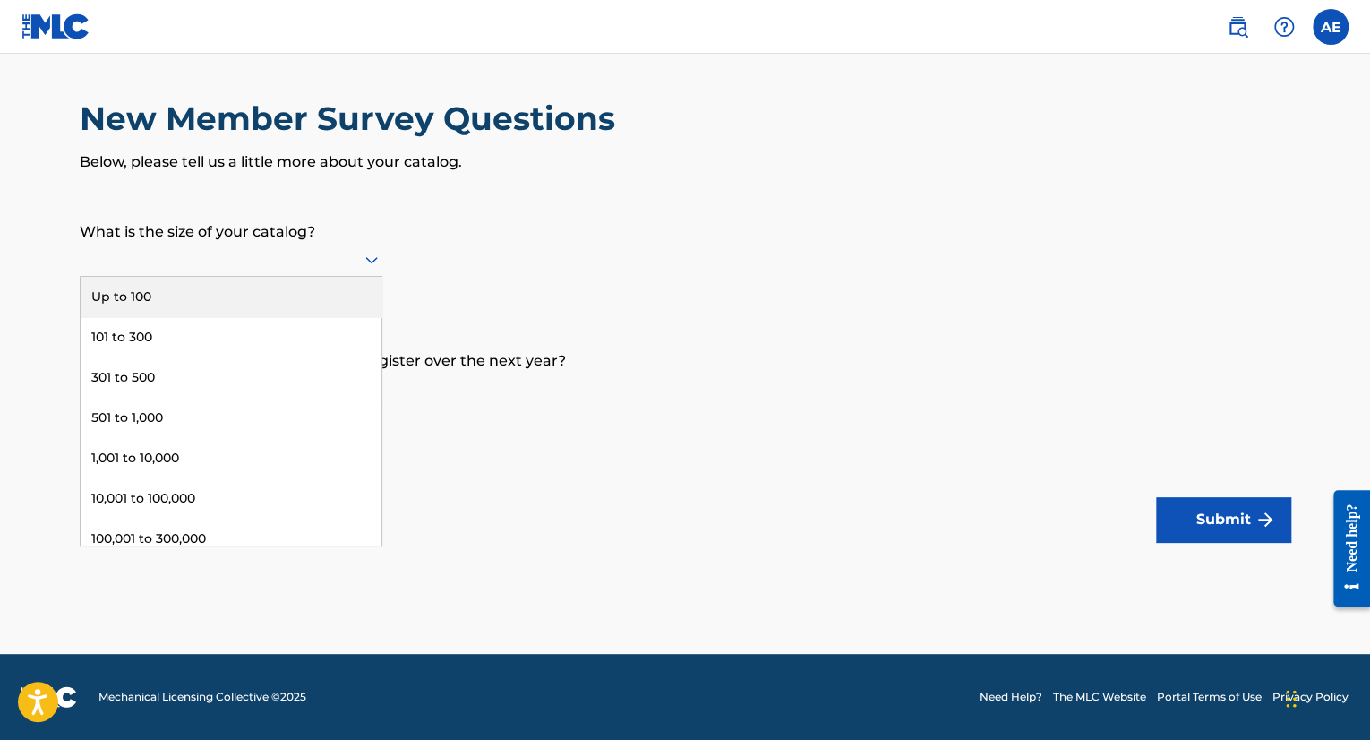
click at [356, 265] on div at bounding box center [231, 259] width 303 height 22
click at [287, 306] on div "Up to 100" at bounding box center [231, 297] width 301 height 40
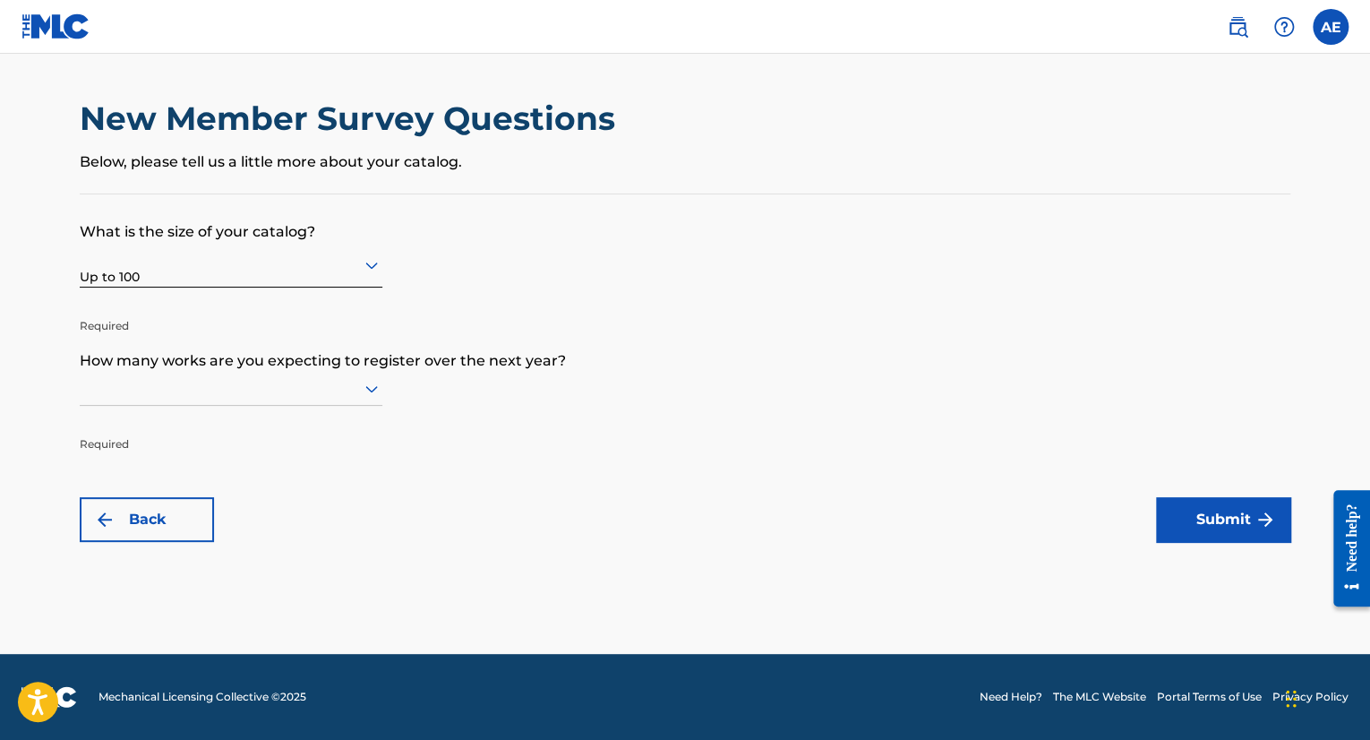
click at [222, 390] on div at bounding box center [231, 388] width 303 height 22
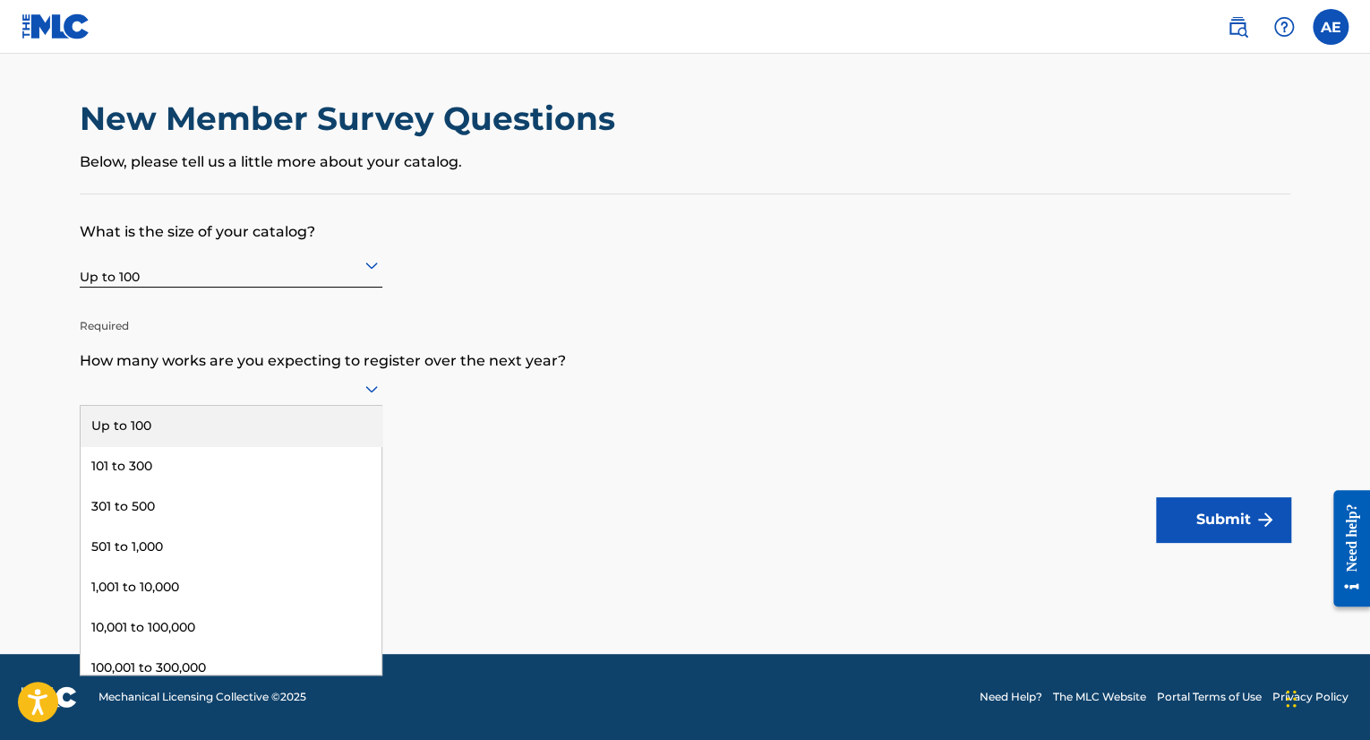
click at [221, 427] on div "Up to 100" at bounding box center [231, 426] width 301 height 40
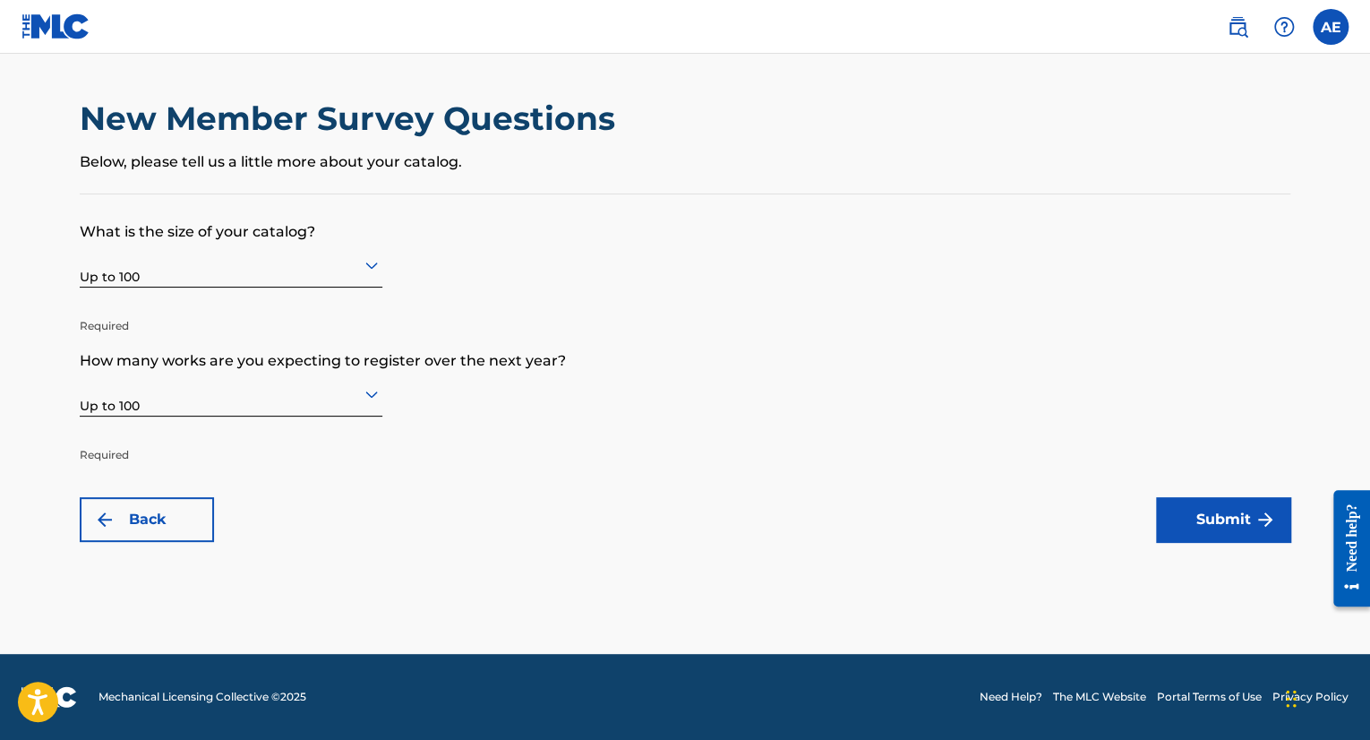
click at [1204, 517] on button "Submit" at bounding box center [1223, 519] width 134 height 45
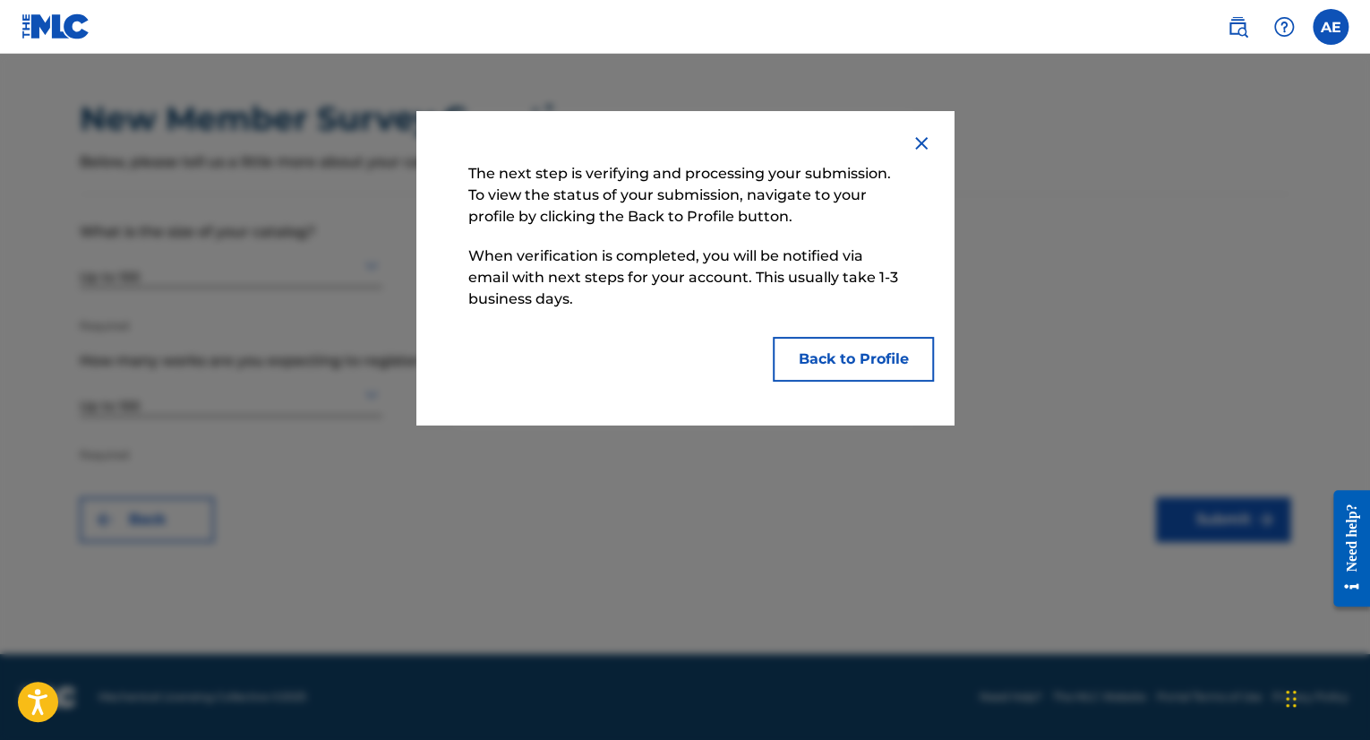
click at [866, 357] on button "Back to Profile" at bounding box center [853, 359] width 161 height 45
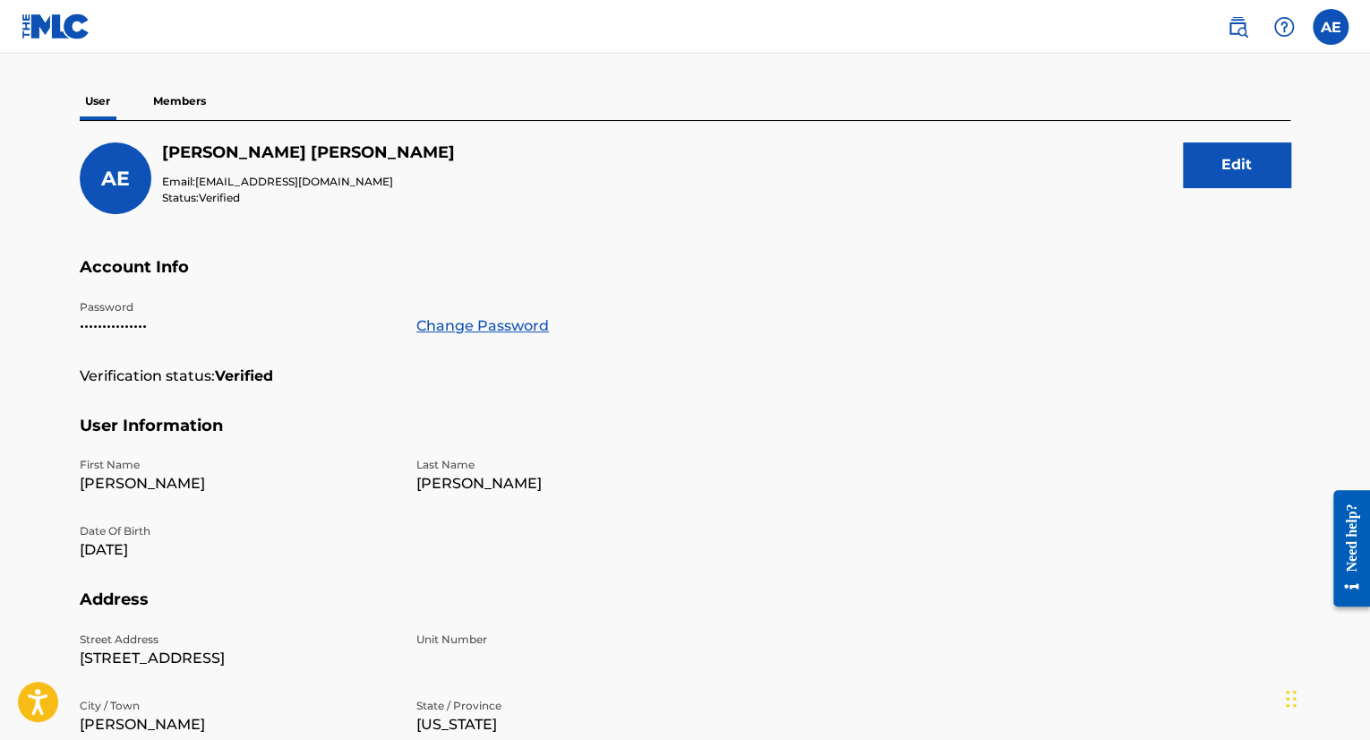
scroll to position [135, 0]
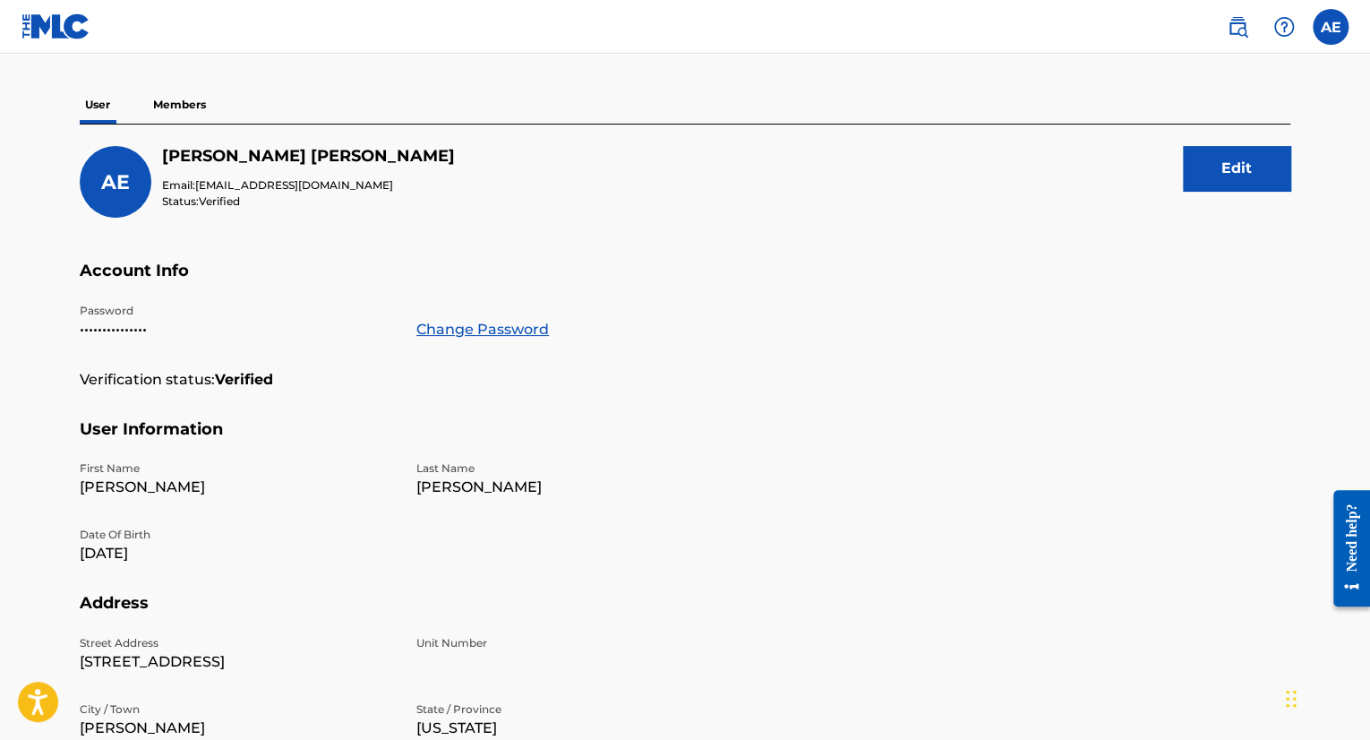
click at [1247, 173] on button "Edit" at bounding box center [1236, 168] width 107 height 45
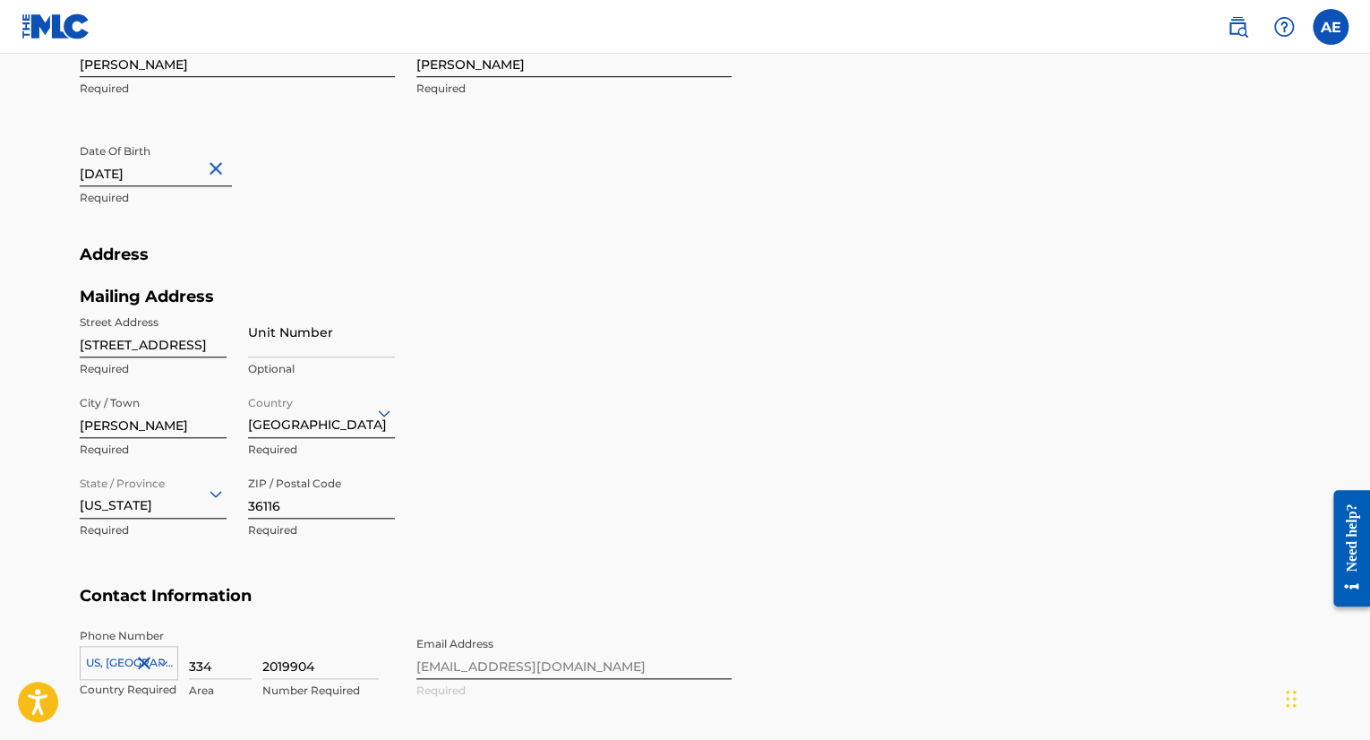
scroll to position [582, 0]
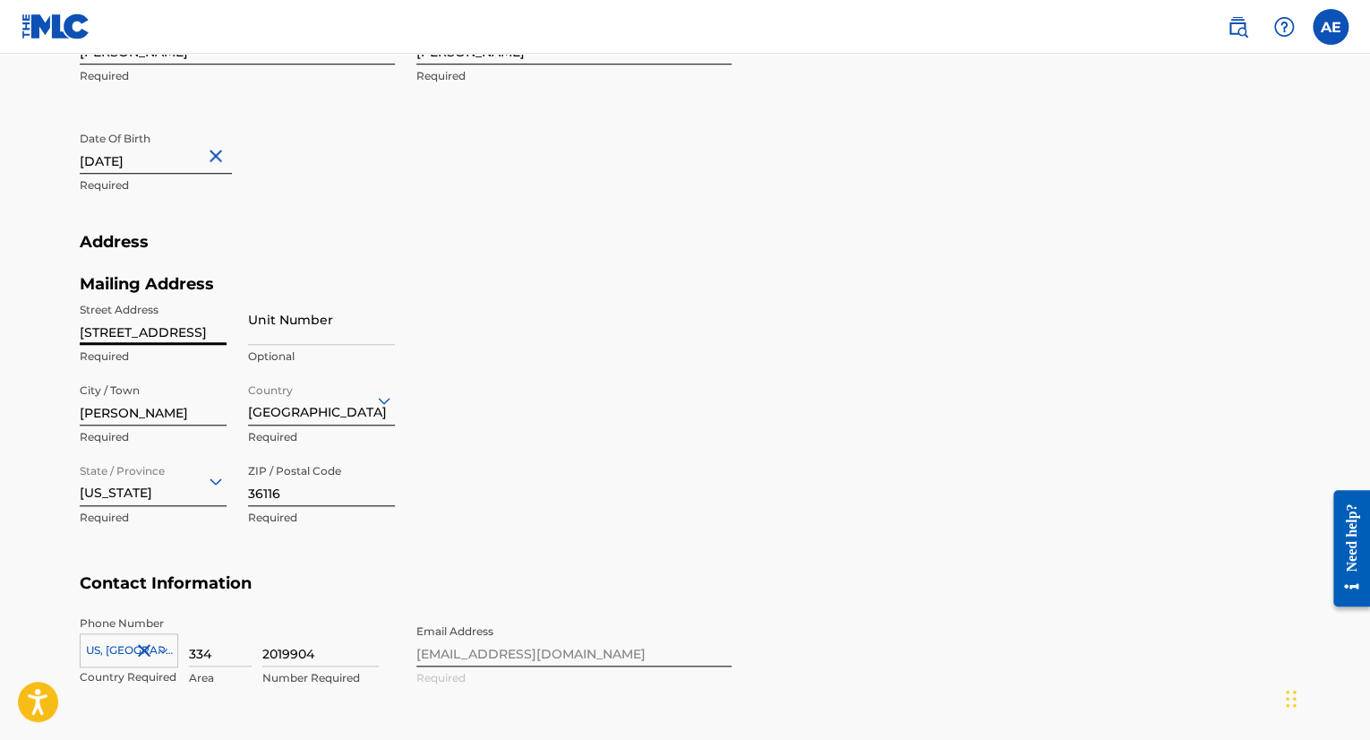
click at [164, 327] on input "[STREET_ADDRESS]" at bounding box center [153, 319] width 147 height 51
type input "[STREET_ADDRESS][PERSON_NAME]"
click at [788, 437] on section "Address Mailing Address Street Address [STREET_ADDRESS][PERSON_NAME] Required U…" at bounding box center [685, 402] width 1211 height 341
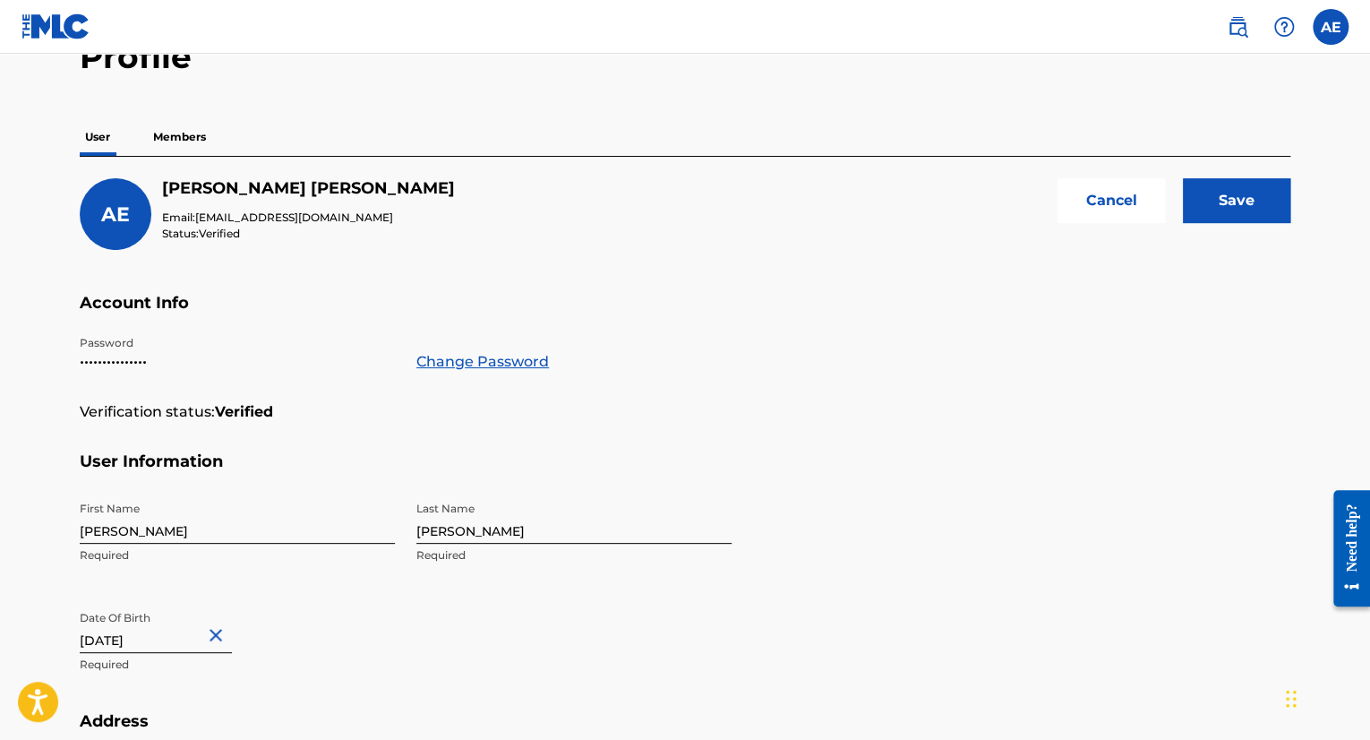
scroll to position [0, 0]
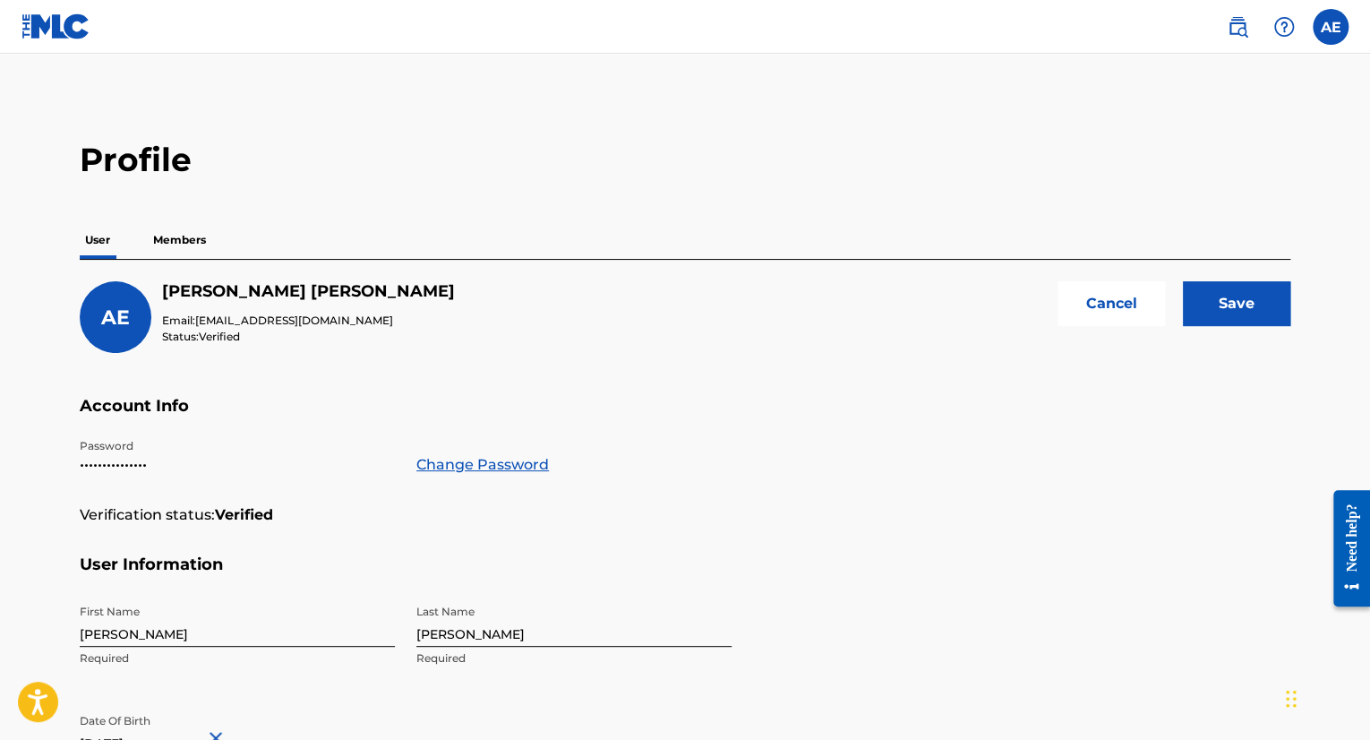
click at [1231, 297] on input "Save" at bounding box center [1236, 303] width 107 height 45
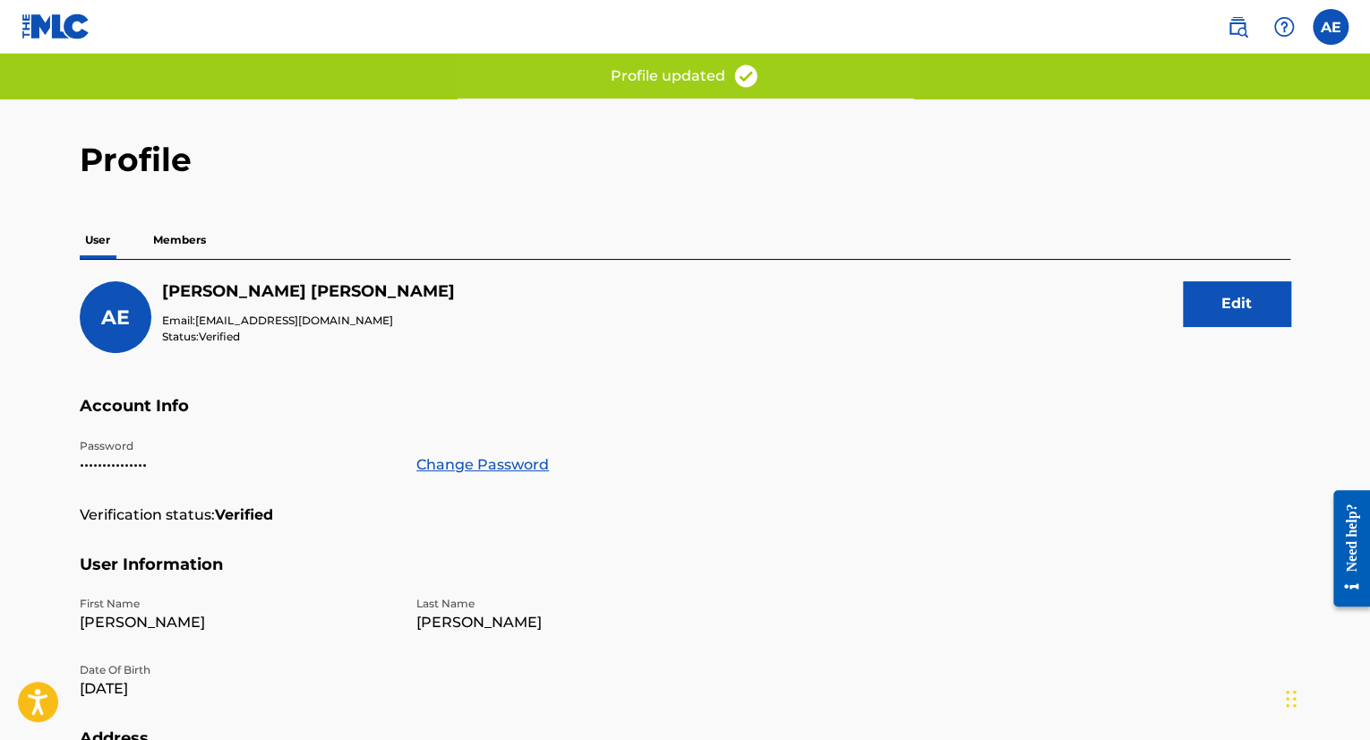
click at [168, 242] on p "Members" at bounding box center [180, 240] width 64 height 38
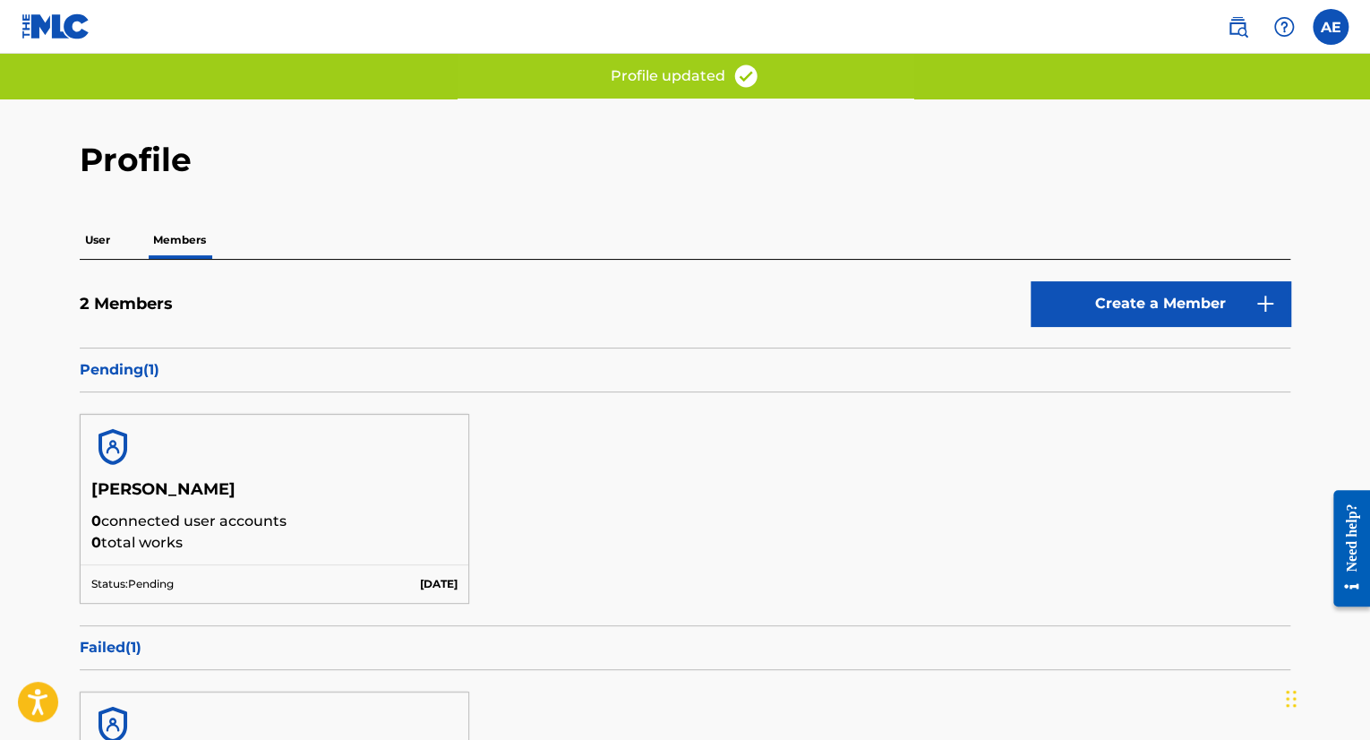
click at [349, 296] on div "2 Members Create a Member" at bounding box center [685, 314] width 1211 height 66
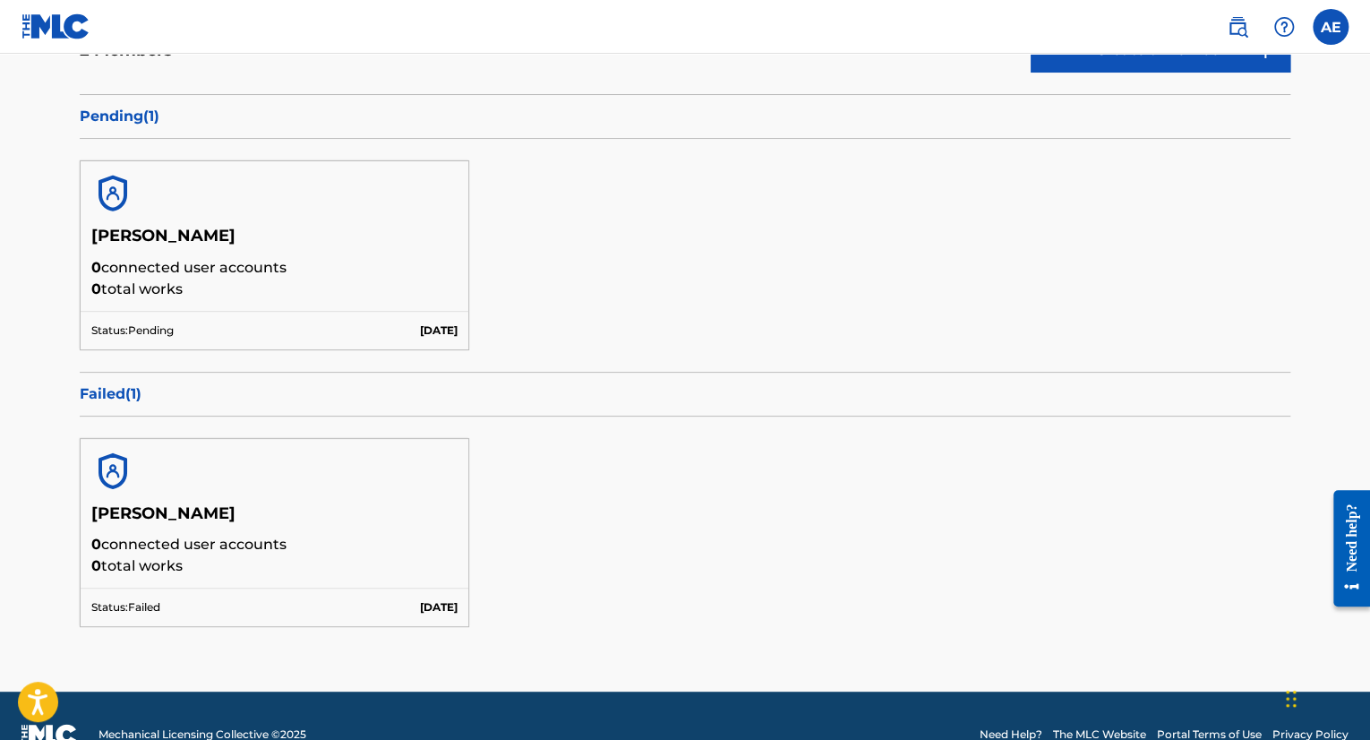
scroll to position [251, 0]
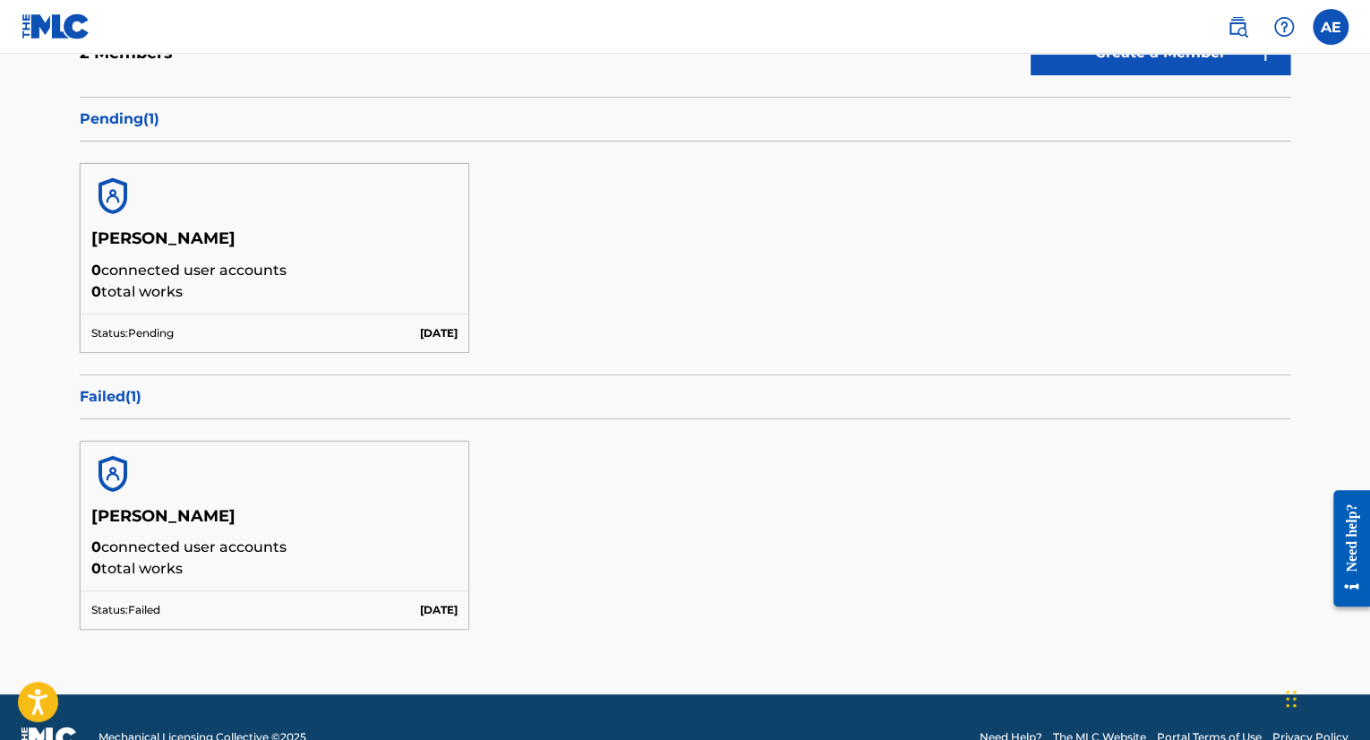
click at [153, 507] on h5 "[PERSON_NAME]" at bounding box center [274, 521] width 366 height 31
click at [118, 386] on p "Failed ( 1 )" at bounding box center [685, 396] width 1211 height 21
click at [118, 387] on p "Failed ( 1 )" at bounding box center [685, 396] width 1211 height 21
click at [64, 19] on img at bounding box center [55, 26] width 69 height 26
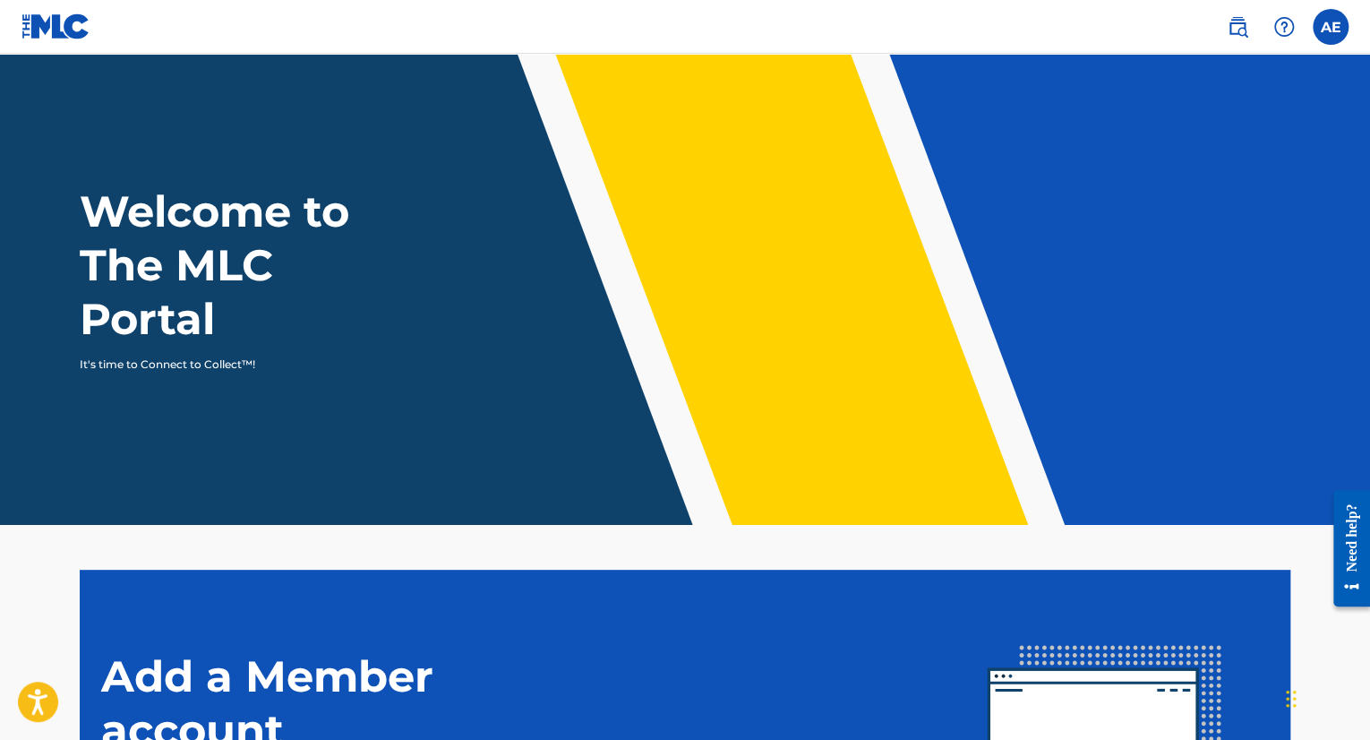
click at [1316, 26] on label at bounding box center [1331, 27] width 36 height 36
click at [1331, 27] on input "AE [PERSON_NAME] [EMAIL_ADDRESS][DOMAIN_NAME] Notification Preferences Profile …" at bounding box center [1331, 27] width 0 height 0
click at [1250, 31] on link at bounding box center [1238, 27] width 36 height 36
